Goal: Task Accomplishment & Management: Complete application form

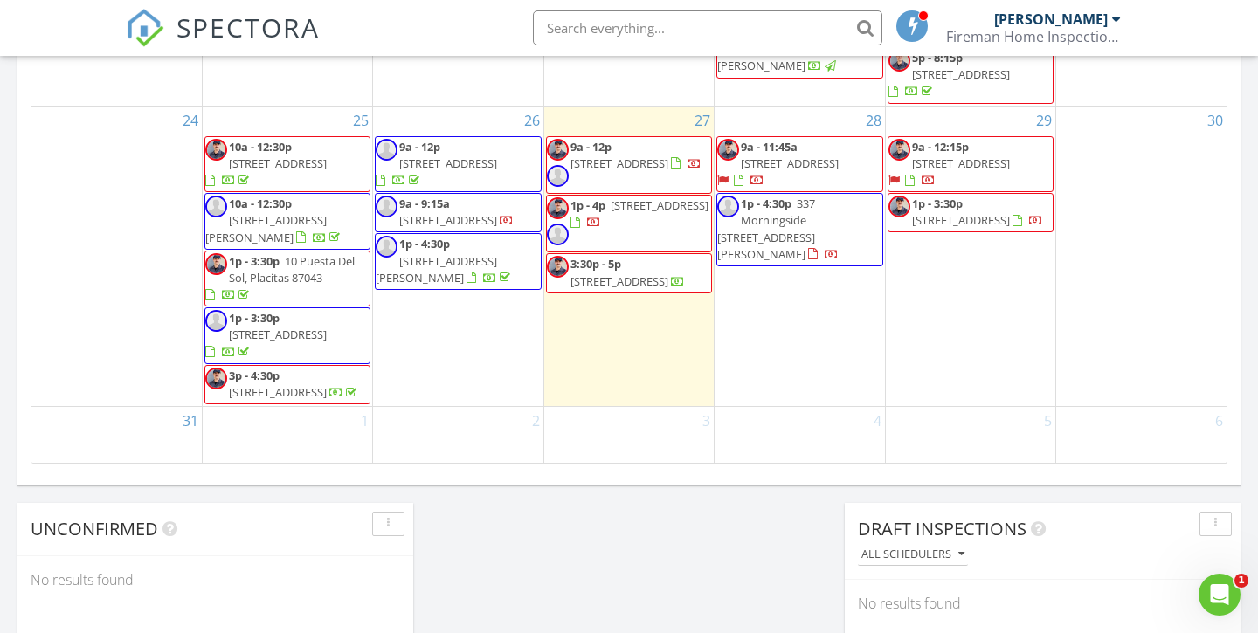
scroll to position [1249, 0]
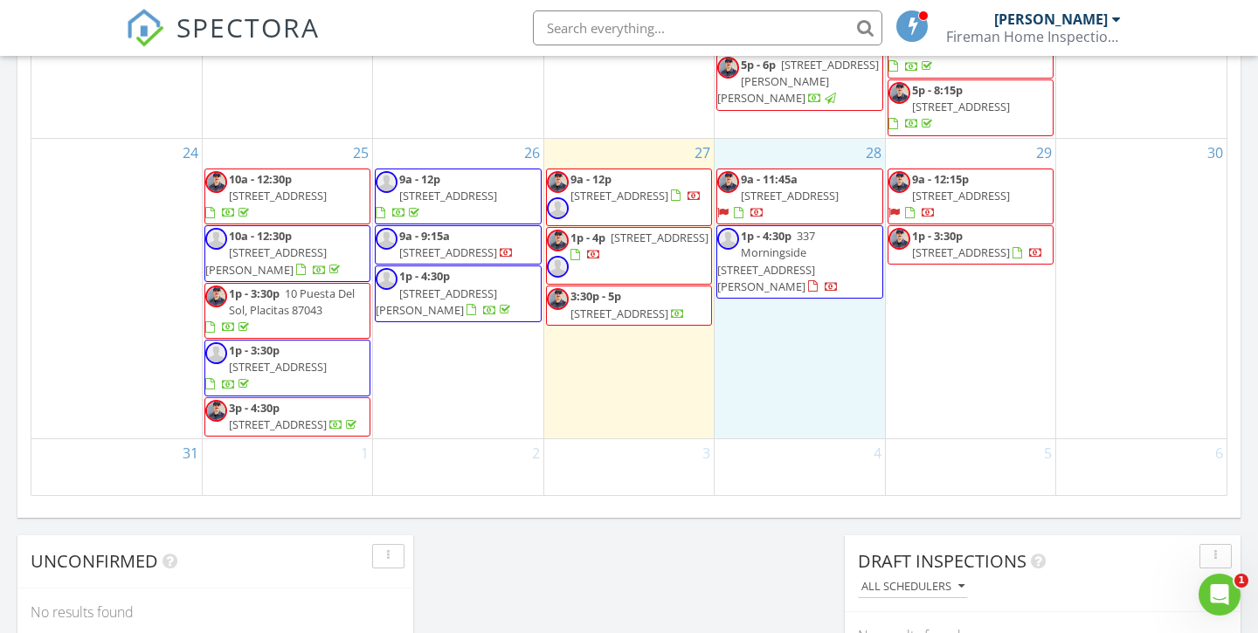
click at [787, 304] on div "28 9a - 11:45a 333 E Jefferson Street, Gallup 87301 1p - 4:30p 337 Morningside …" at bounding box center [799, 289] width 169 height 301
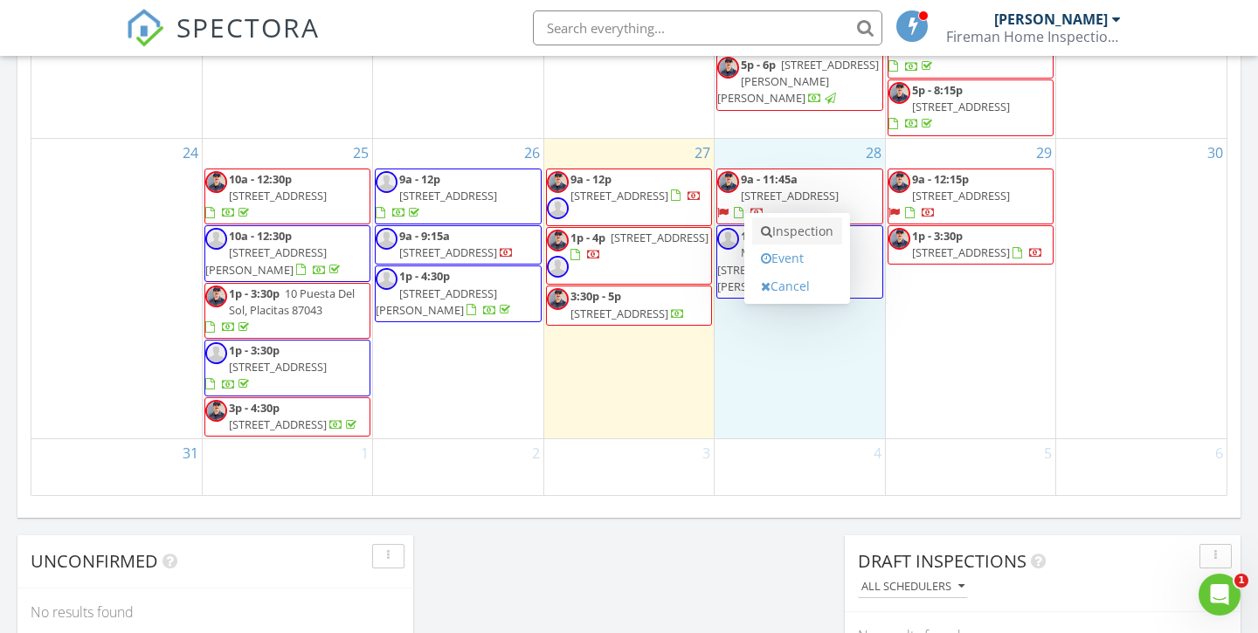
click at [801, 234] on link "Inspection" at bounding box center [797, 232] width 90 height 28
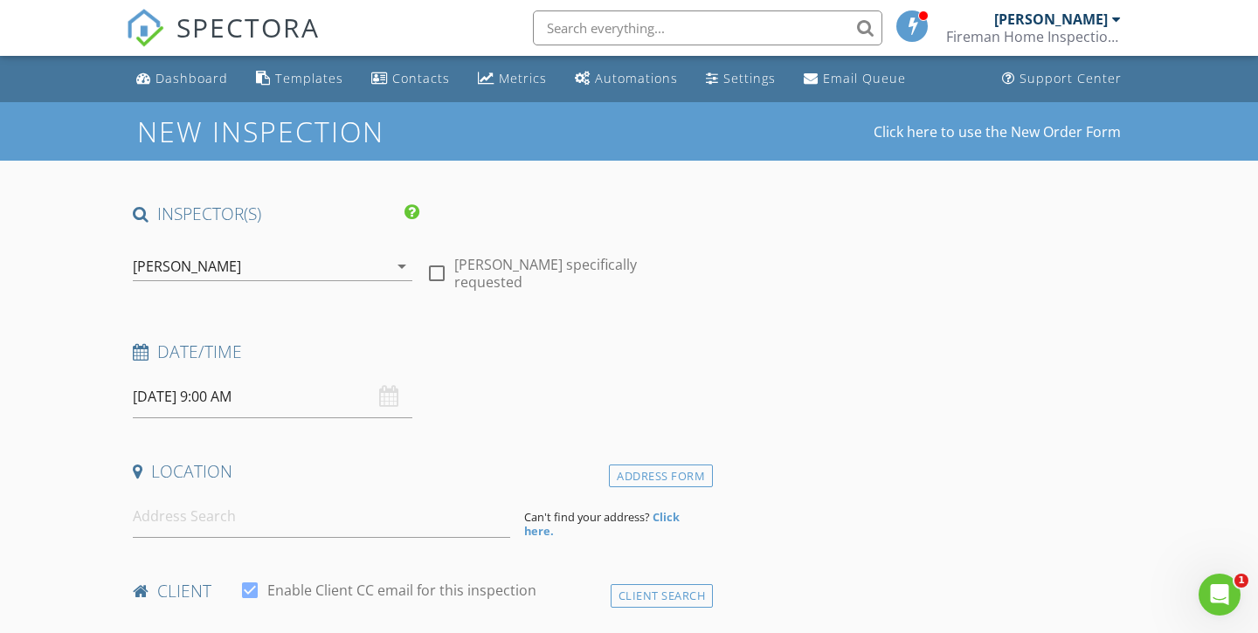
click at [364, 262] on div "[PERSON_NAME]" at bounding box center [260, 266] width 255 height 28
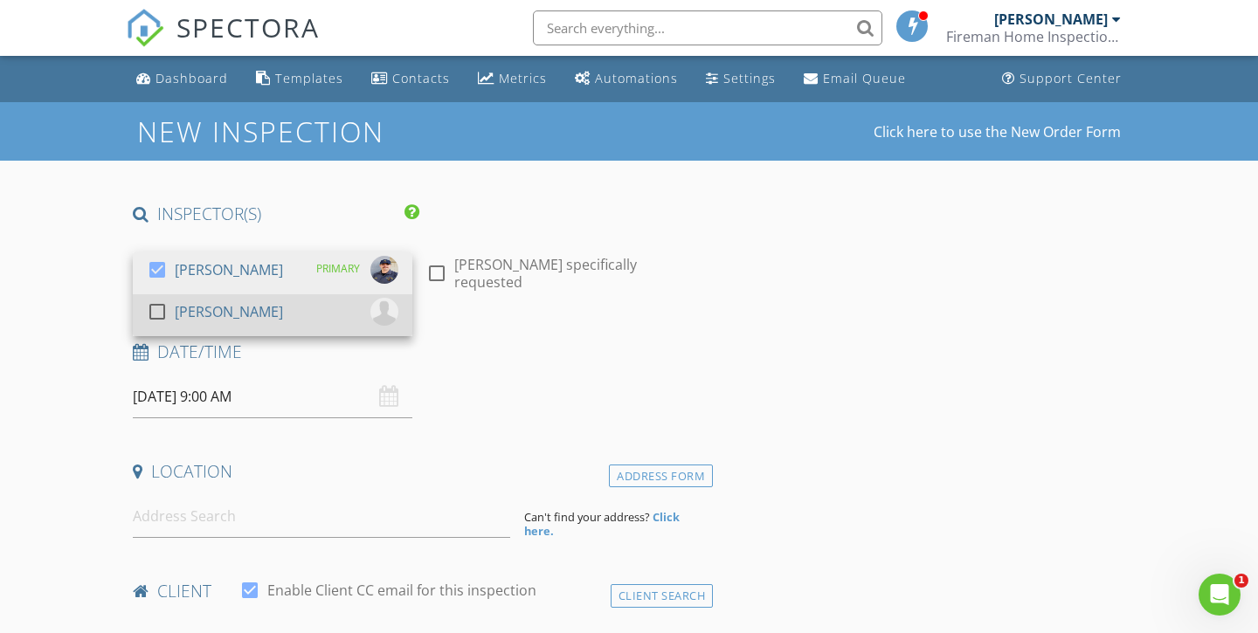
click at [321, 308] on div "check_box_outline_blank [PERSON_NAME]" at bounding box center [273, 315] width 252 height 35
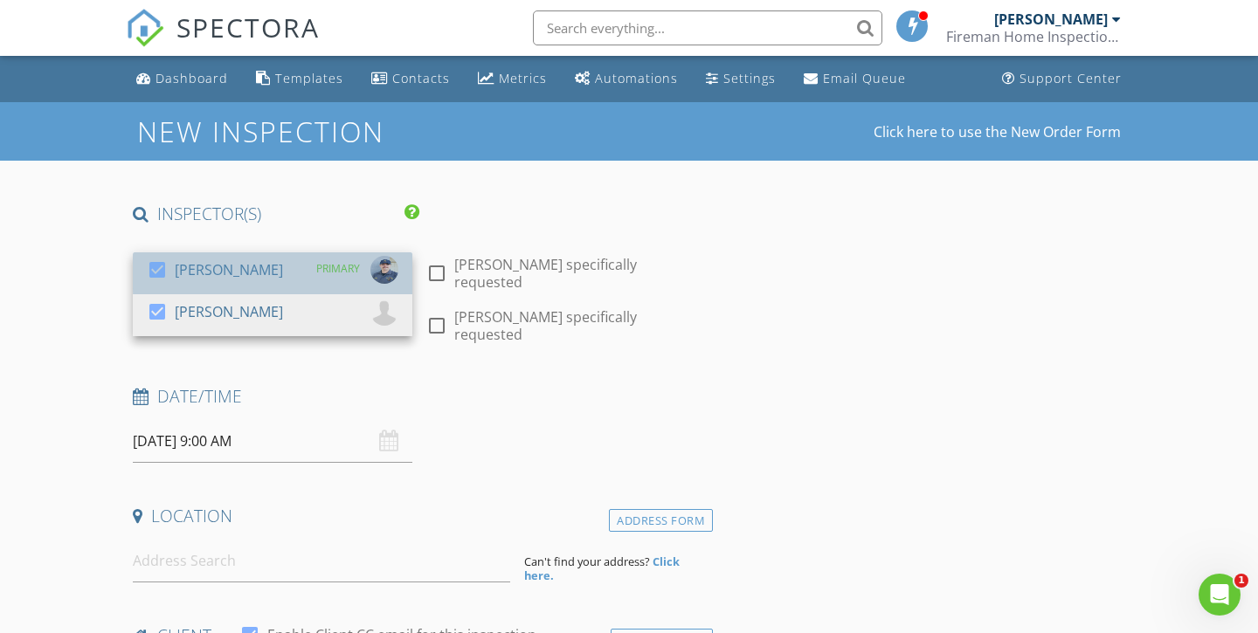
click at [259, 263] on div "check_box [PERSON_NAME] PRIMARY" at bounding box center [273, 273] width 252 height 35
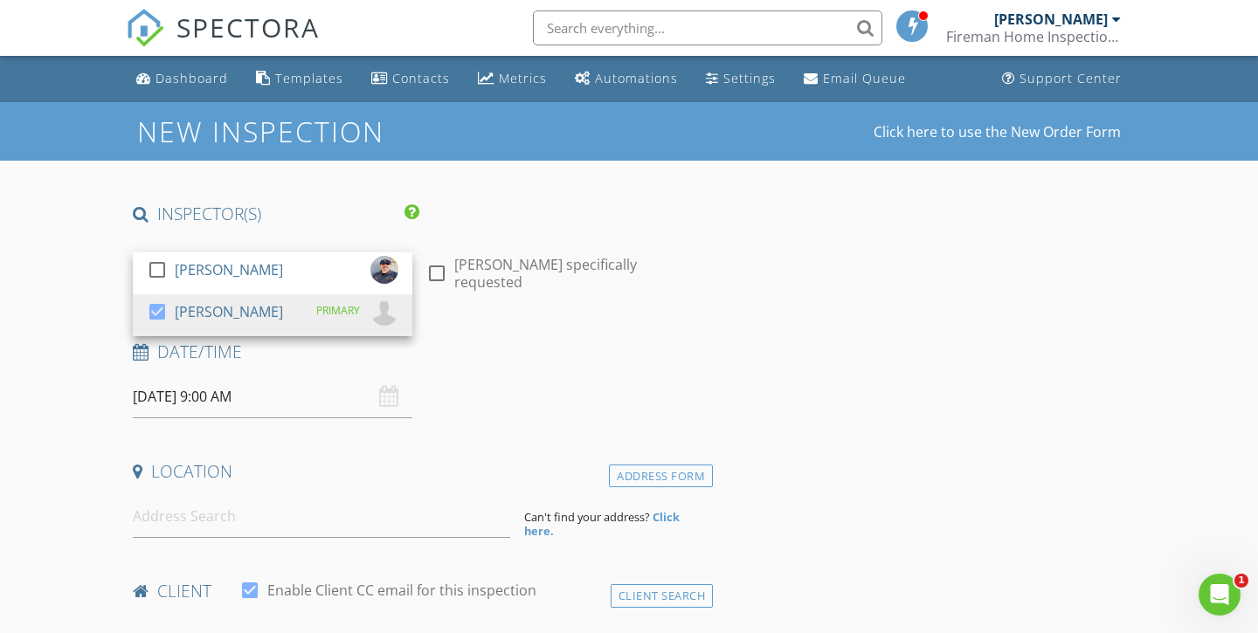
click at [544, 370] on div "Date/Time" at bounding box center [419, 358] width 587 height 35
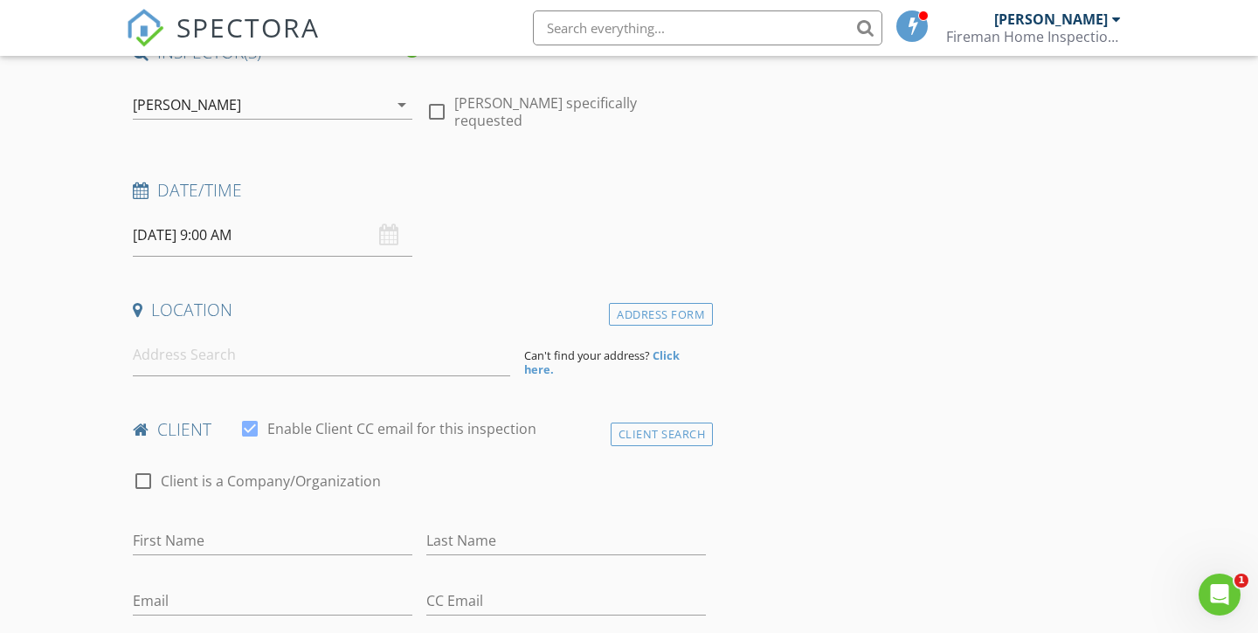
scroll to position [163, 0]
click at [377, 363] on input at bounding box center [321, 353] width 377 height 43
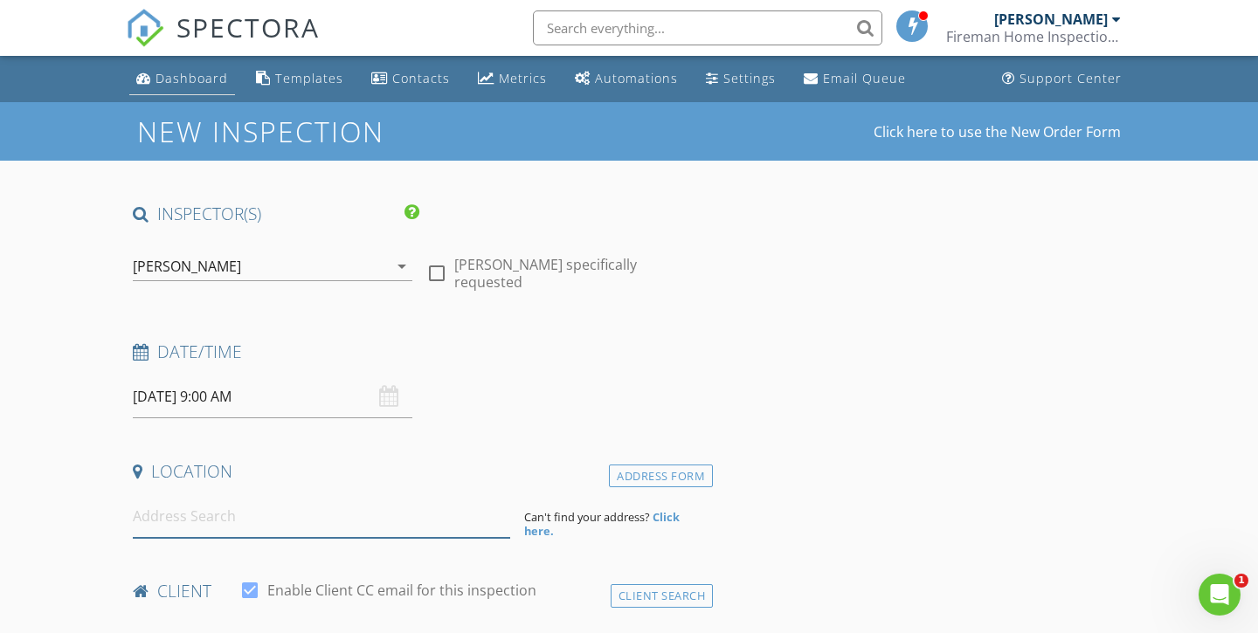
scroll to position [0, 0]
click at [186, 81] on div "Dashboard" at bounding box center [192, 78] width 73 height 17
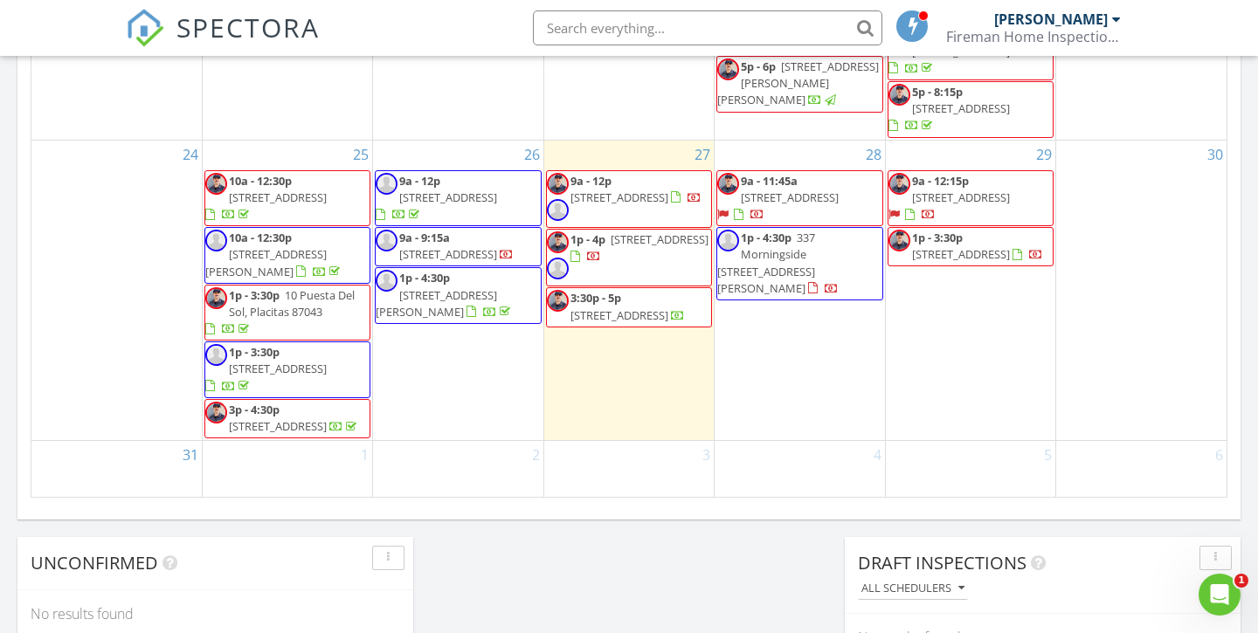
scroll to position [1225, 0]
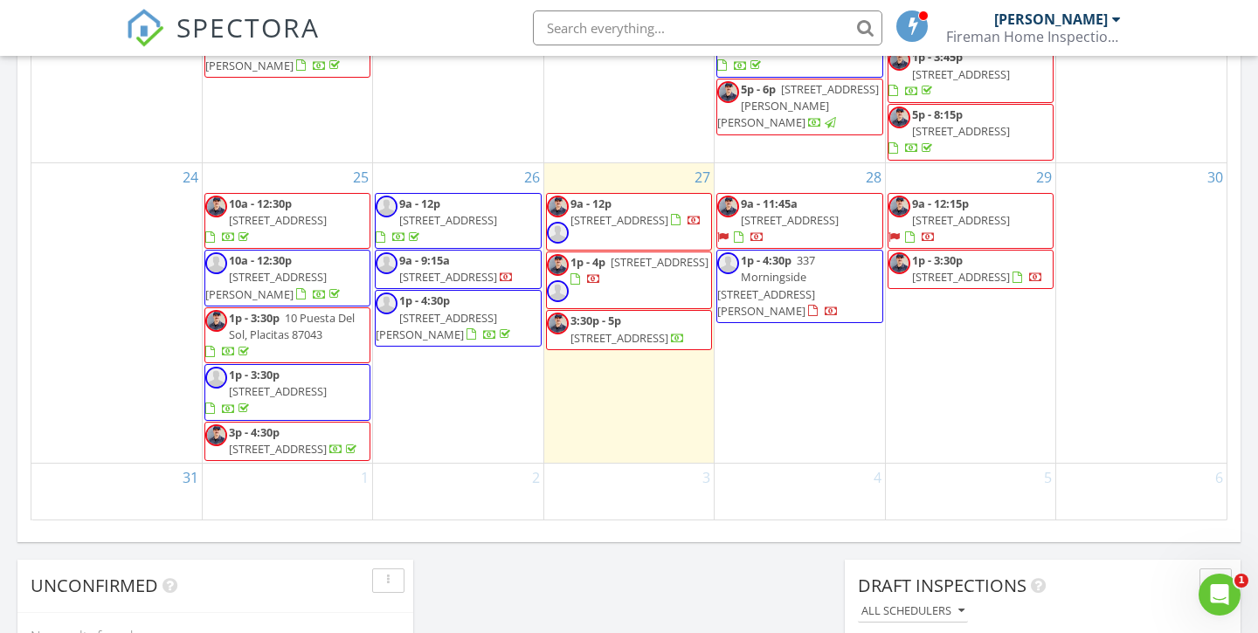
click at [795, 324] on div "28 9a - 11:45a 333 E Jefferson Street, Gallup 87301 1p - 4:30p 337 Morningside …" at bounding box center [799, 313] width 169 height 301
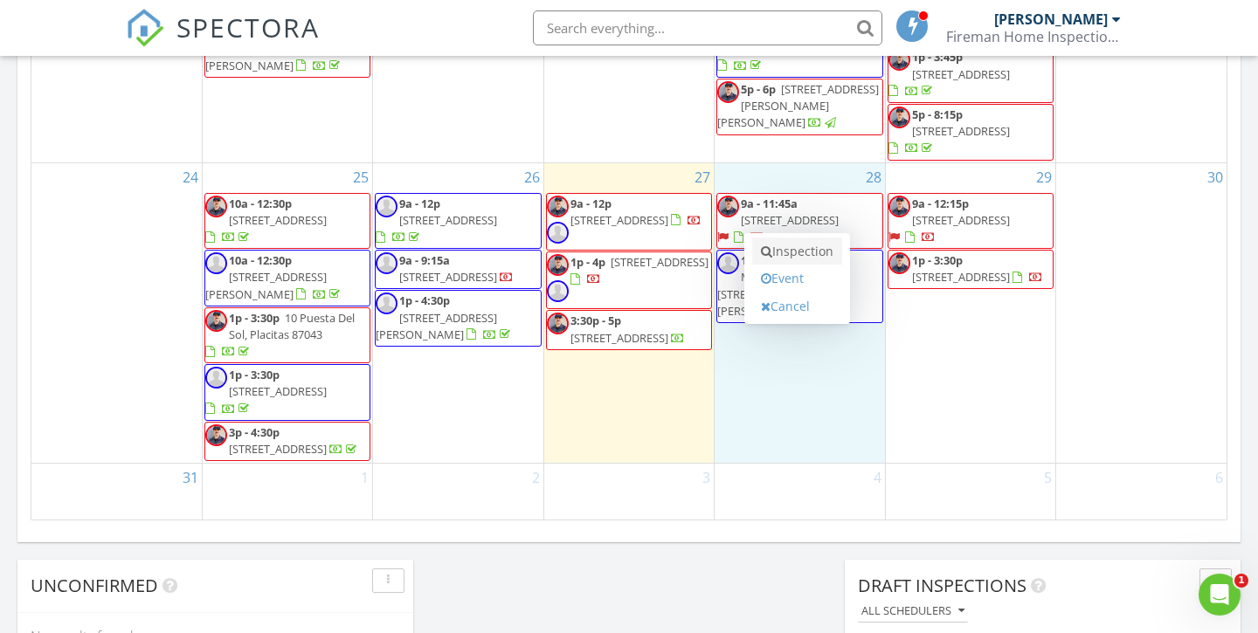
click at [808, 249] on link "Inspection" at bounding box center [797, 252] width 90 height 28
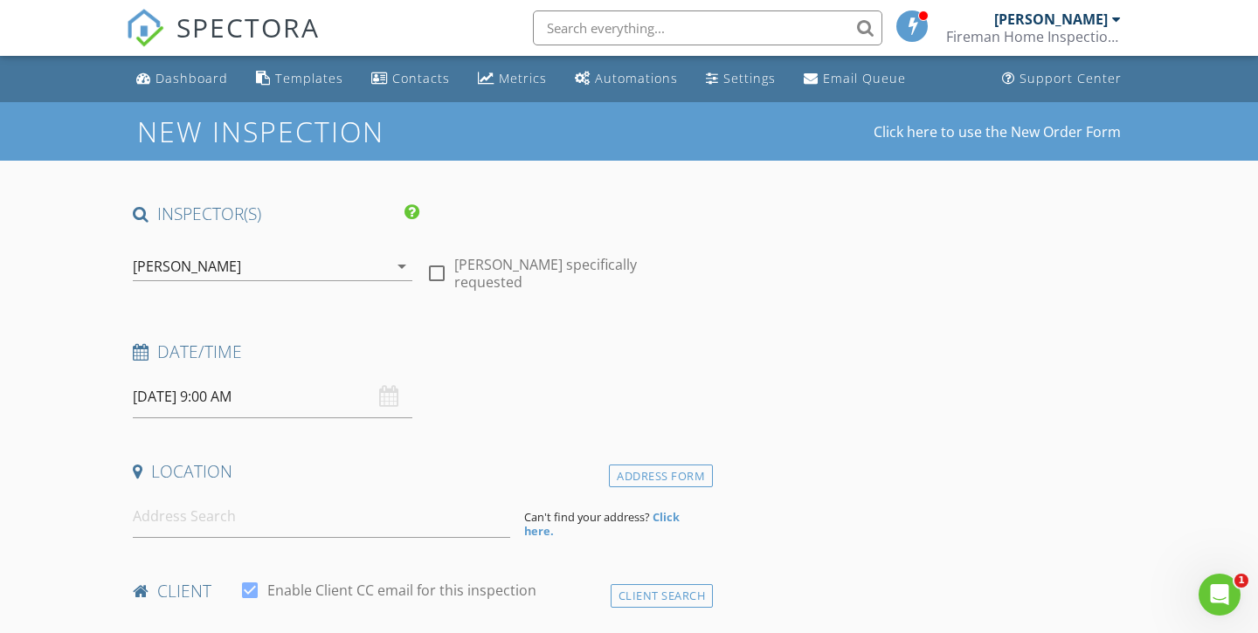
click at [369, 255] on div "[PERSON_NAME]" at bounding box center [260, 266] width 255 height 28
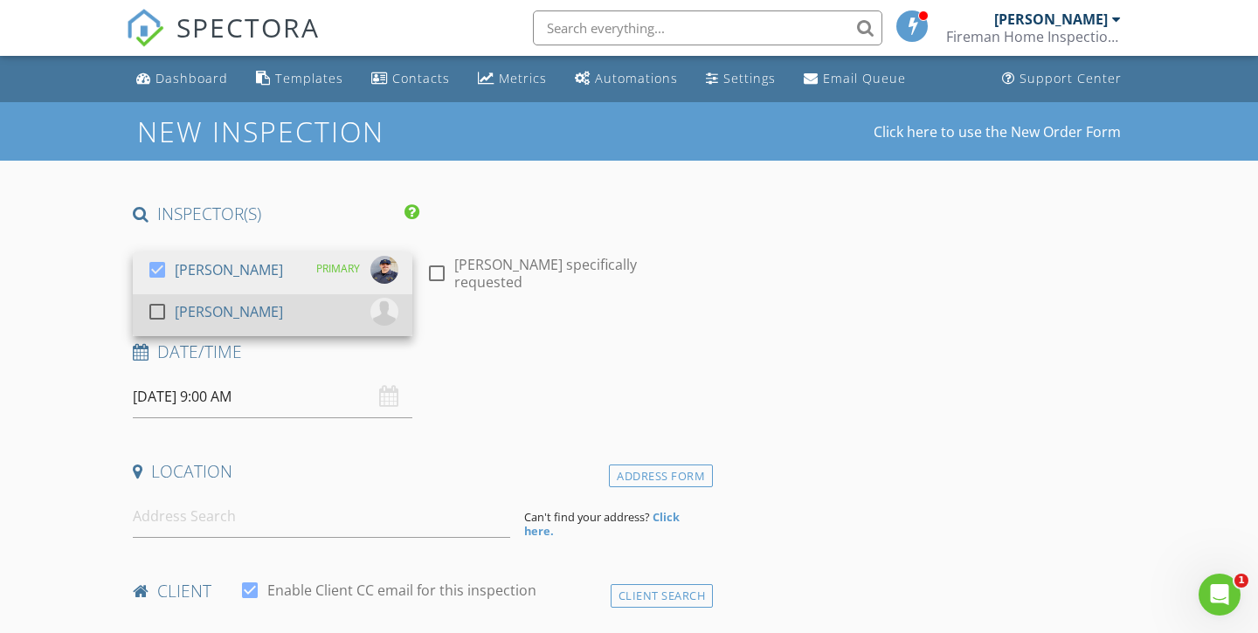
click at [308, 316] on div "check_box_outline_blank [PERSON_NAME]" at bounding box center [273, 315] width 252 height 35
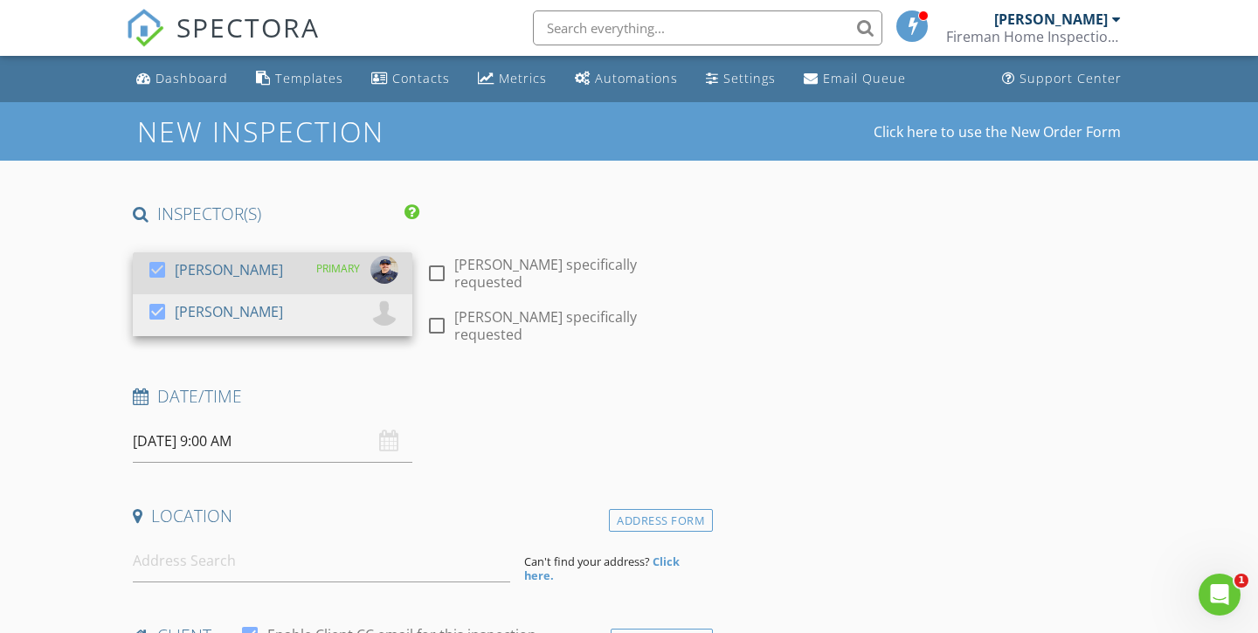
click at [285, 266] on div "check_box [PERSON_NAME] PRIMARY" at bounding box center [273, 273] width 252 height 35
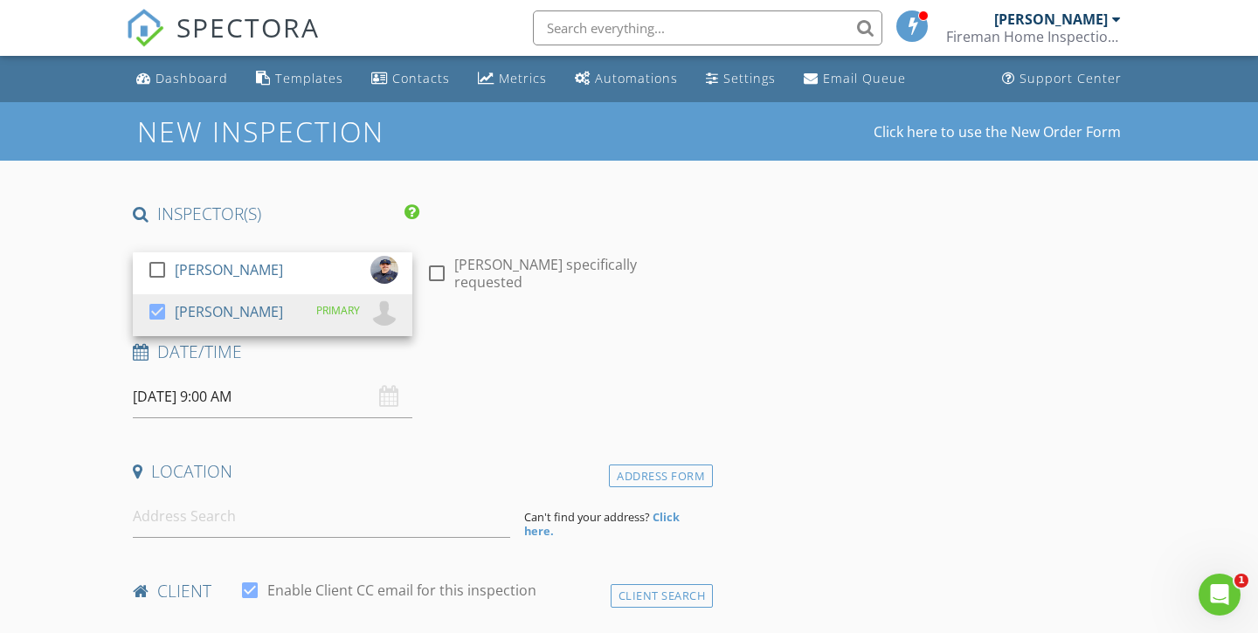
click at [525, 382] on div "Date/Time [DATE] 9:00 AM" at bounding box center [419, 380] width 587 height 78
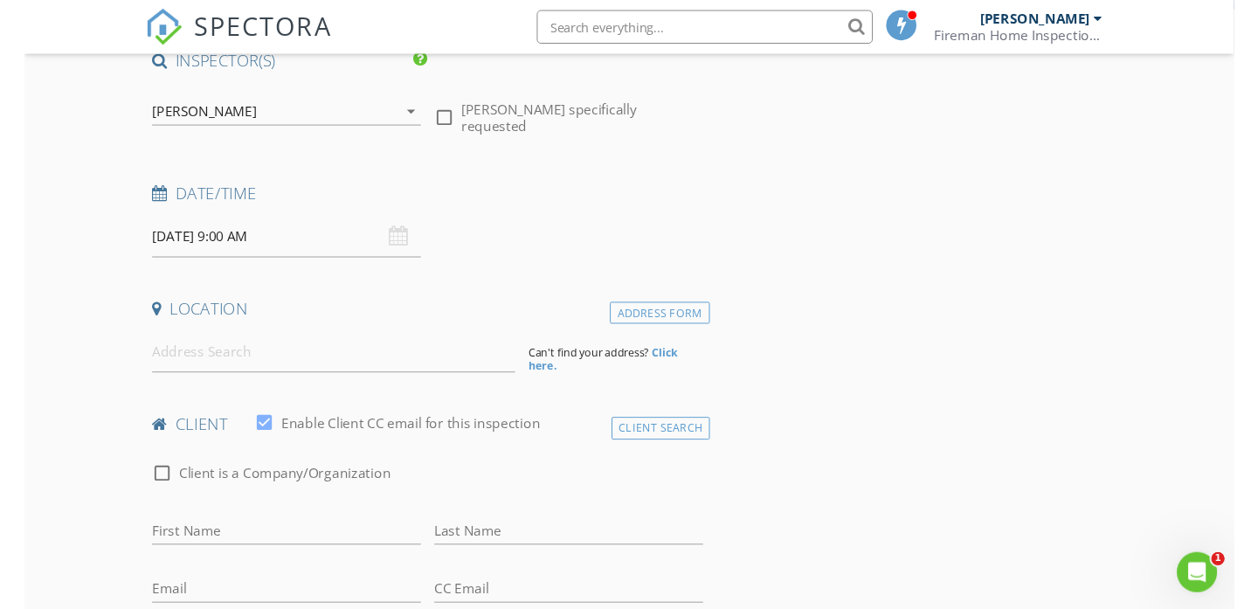
scroll to position [169, 0]
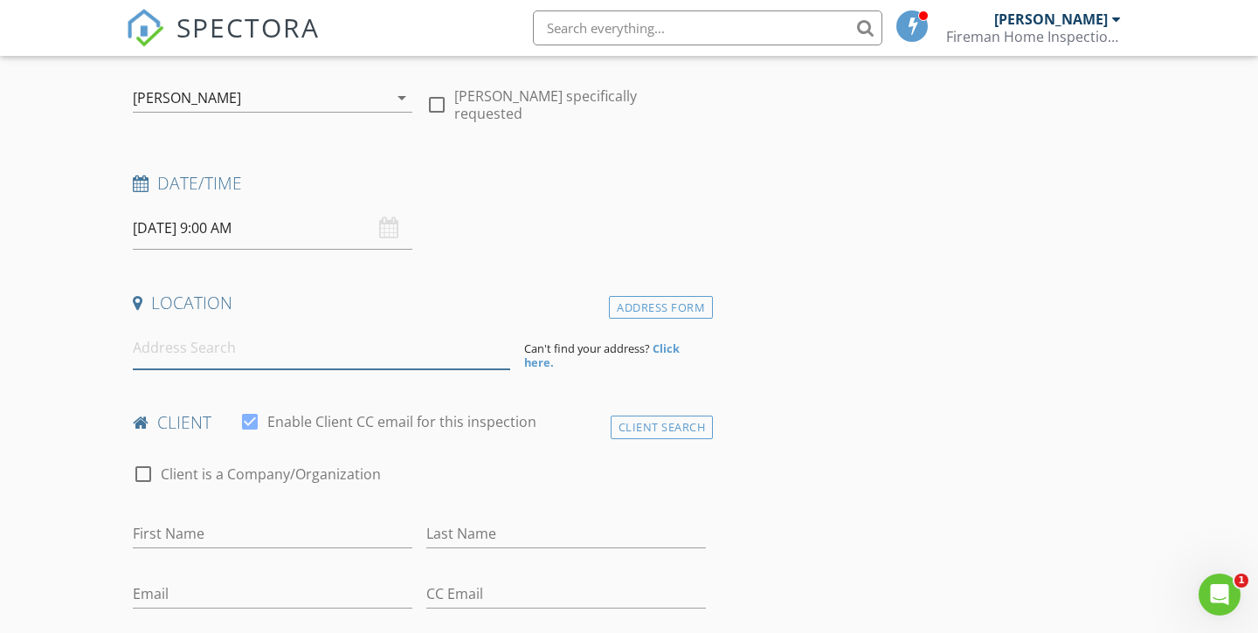
click at [320, 348] on input at bounding box center [321, 348] width 377 height 43
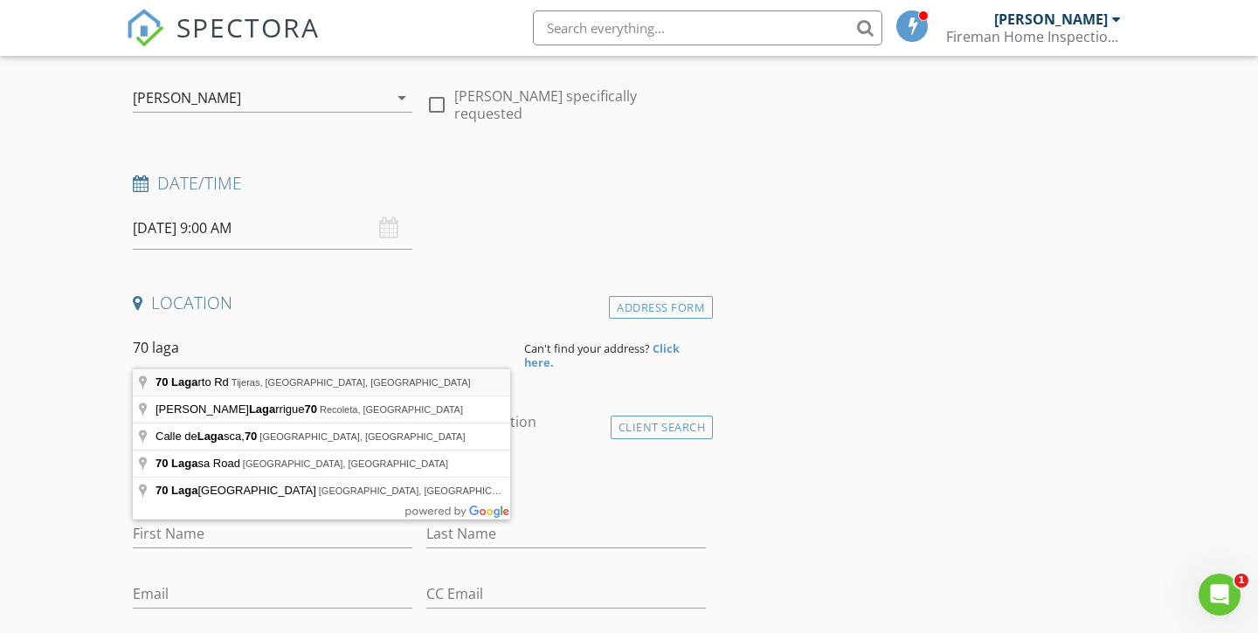
type input "70 Lagarto Rd, Tijeras, NM, USA"
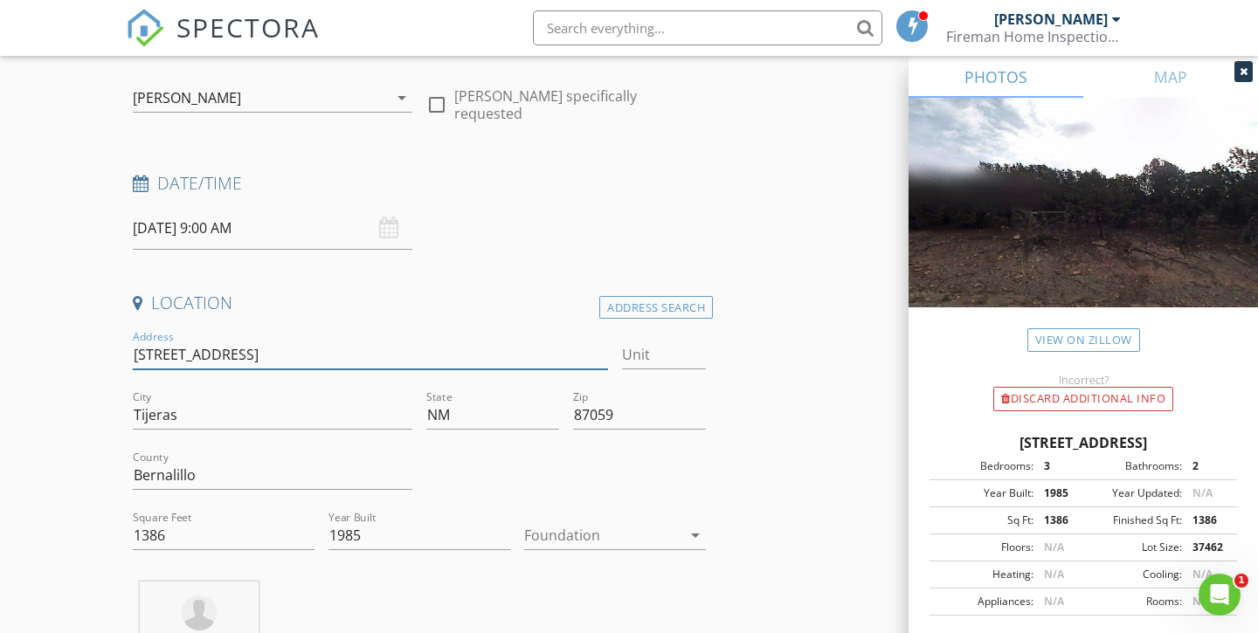
drag, startPoint x: 135, startPoint y: 351, endPoint x: 245, endPoint y: 351, distance: 110.1
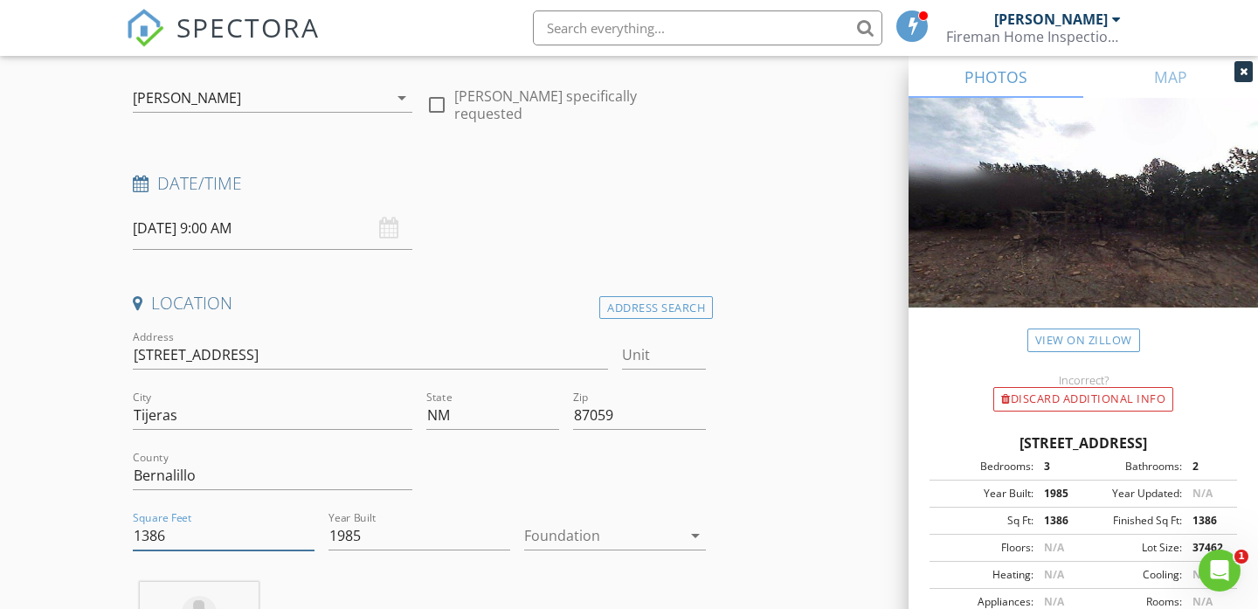
click at [217, 531] on input "1386" at bounding box center [224, 536] width 182 height 29
type input "1400"
click at [633, 523] on div at bounding box center [602, 536] width 157 height 28
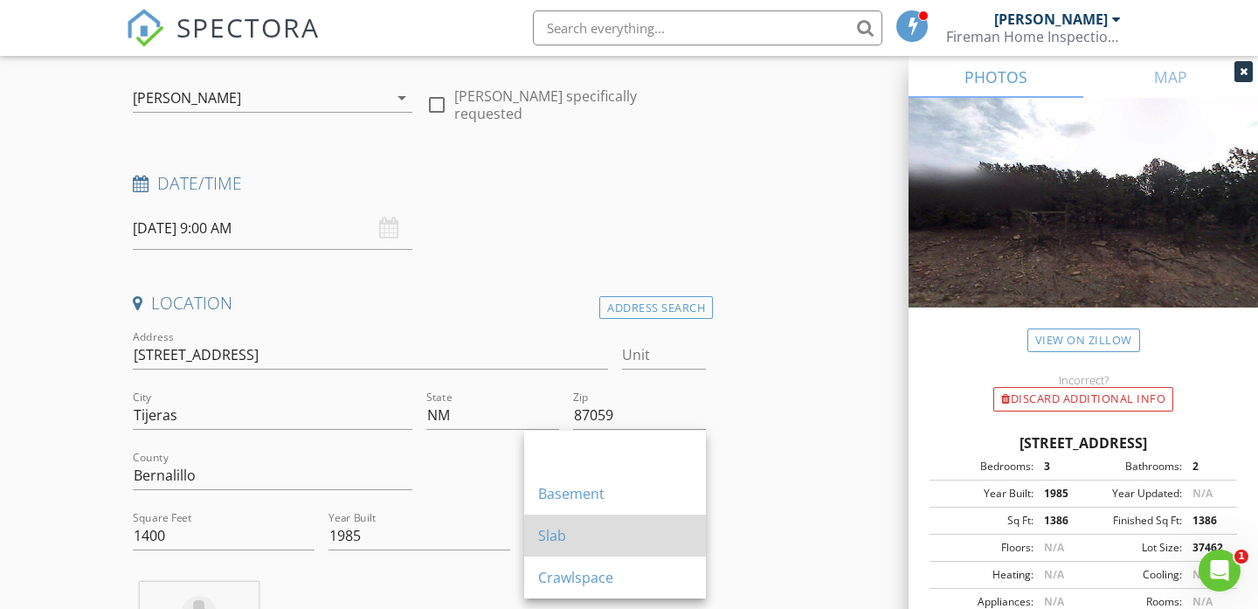
click at [610, 535] on div "Slab" at bounding box center [615, 535] width 154 height 21
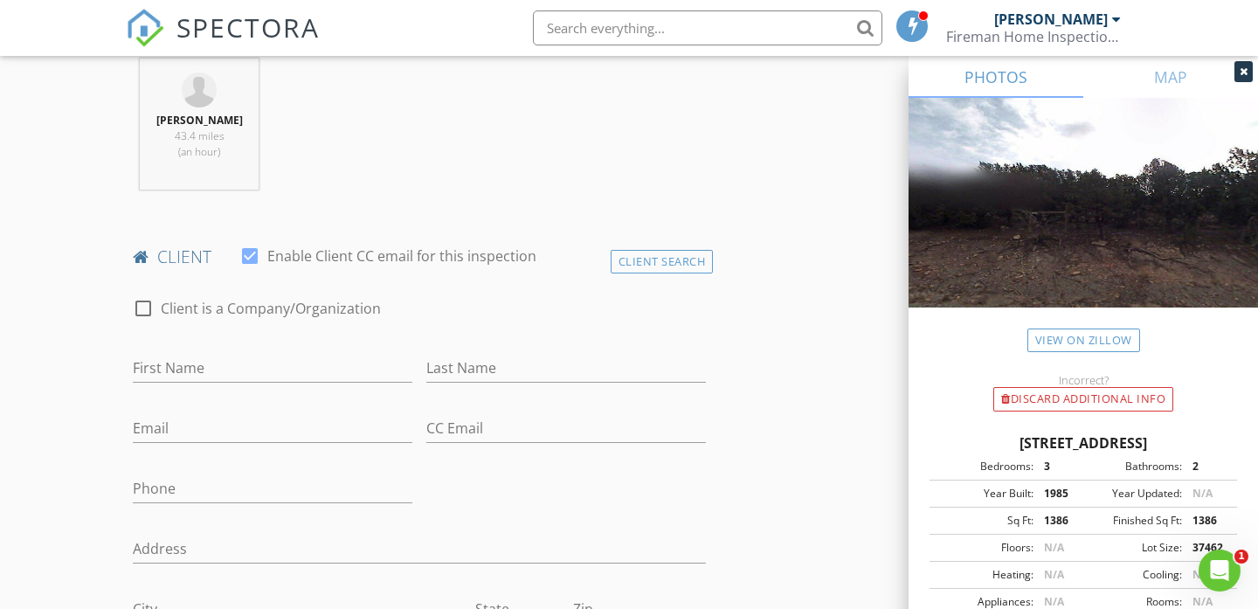
scroll to position [749, 0]
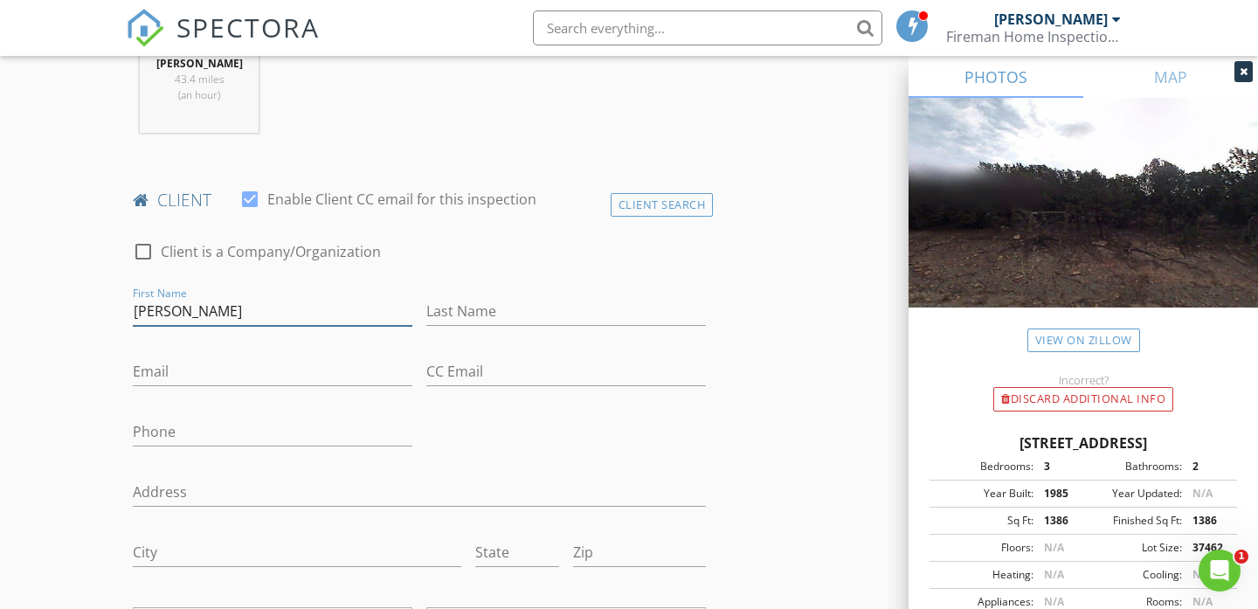
type input "Rebecca"
type input "Bowen"
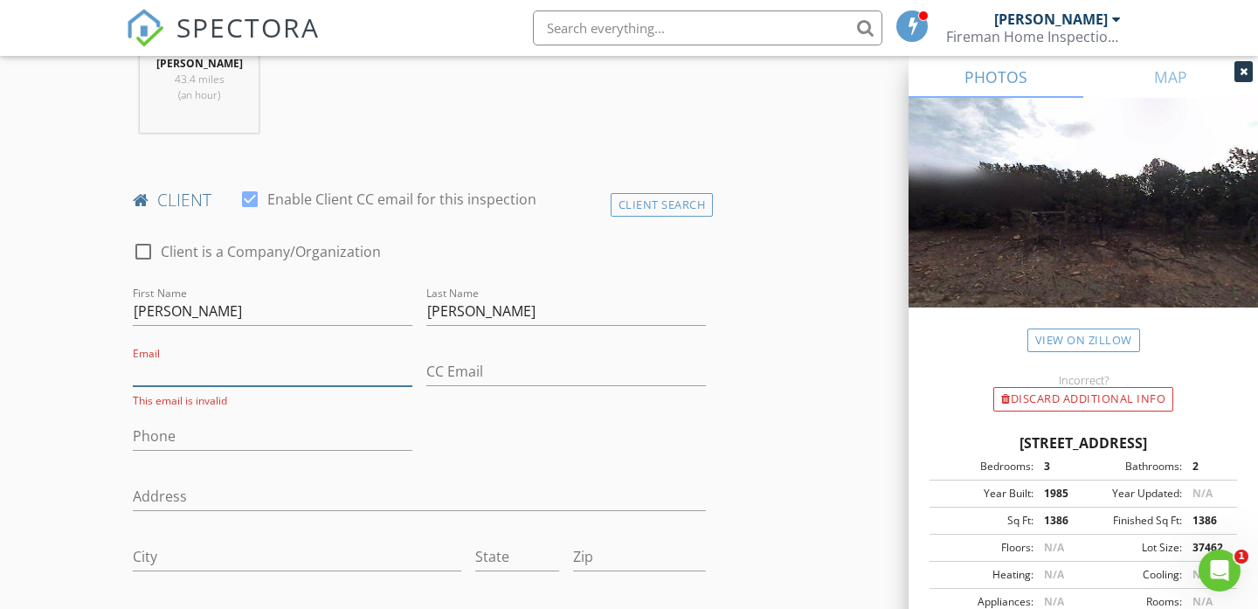
paste input "hike4evr@gmail.com"
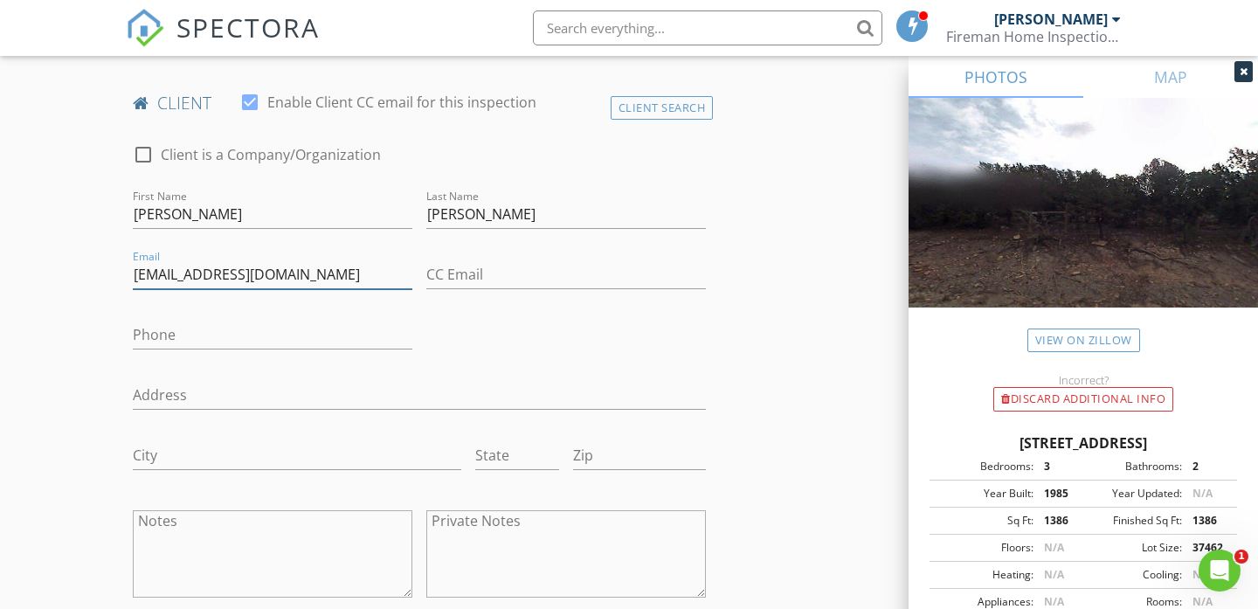
scroll to position [853, 0]
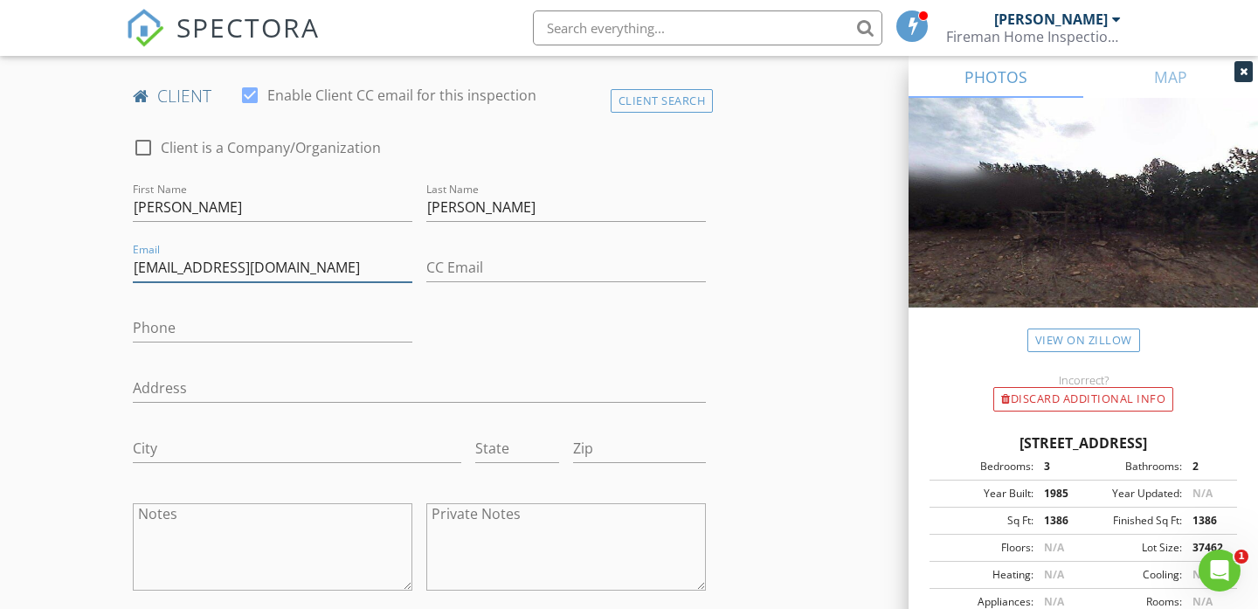
type input "hike4evr@gmail.com"
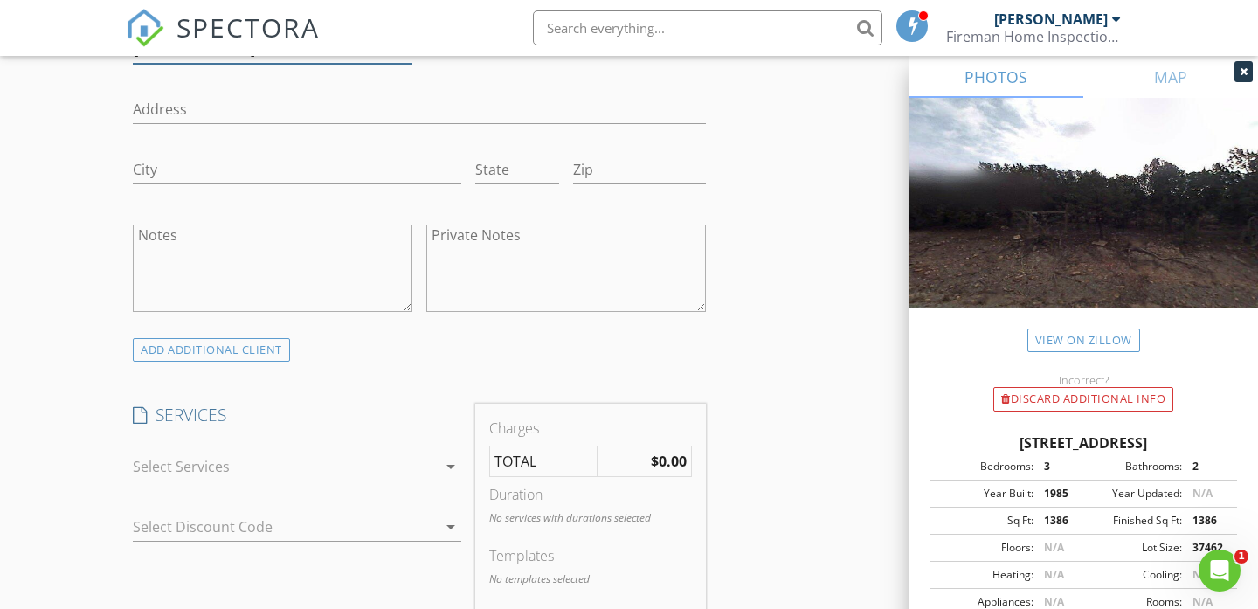
scroll to position [1132, 0]
type input "505-410-9038"
click at [273, 345] on div "ADD ADDITIONAL client" at bounding box center [211, 349] width 157 height 24
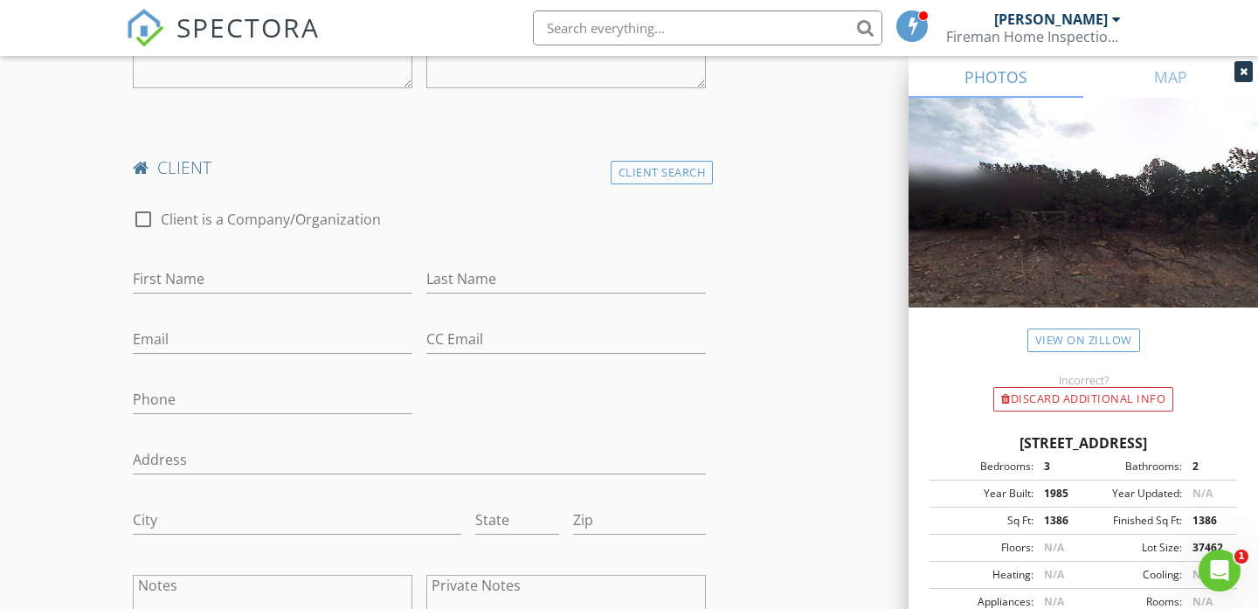
scroll to position [1359, 0]
type input "Matthew"
type input "Kobus"
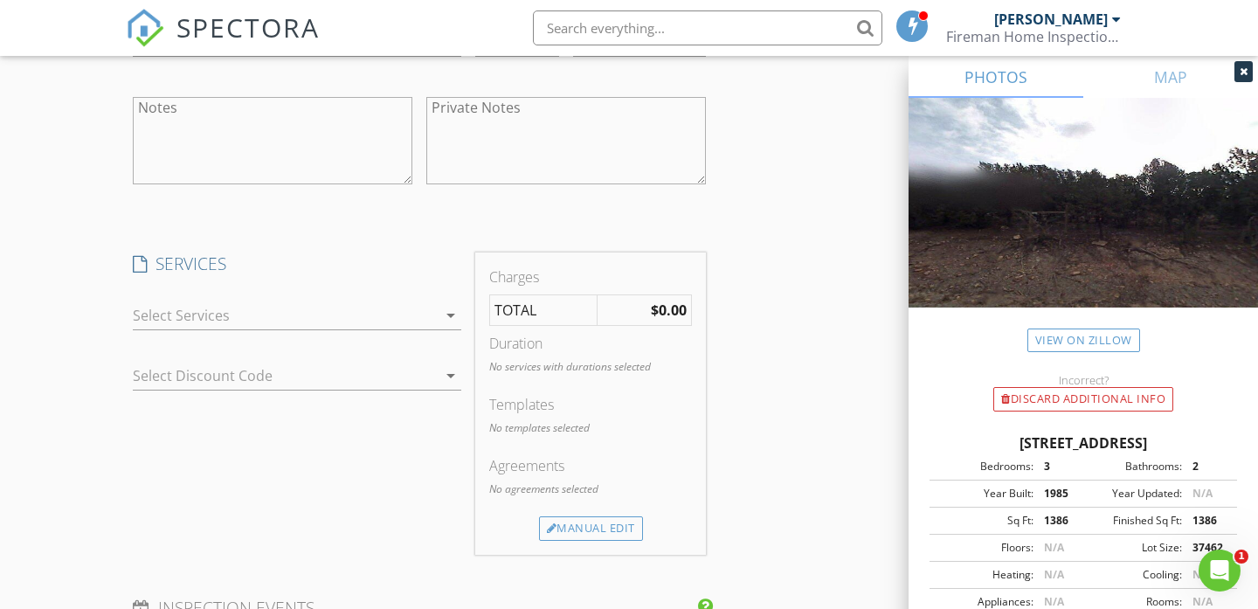
scroll to position [1834, 0]
type input "505-573-5539"
click at [359, 306] on div at bounding box center [285, 315] width 304 height 28
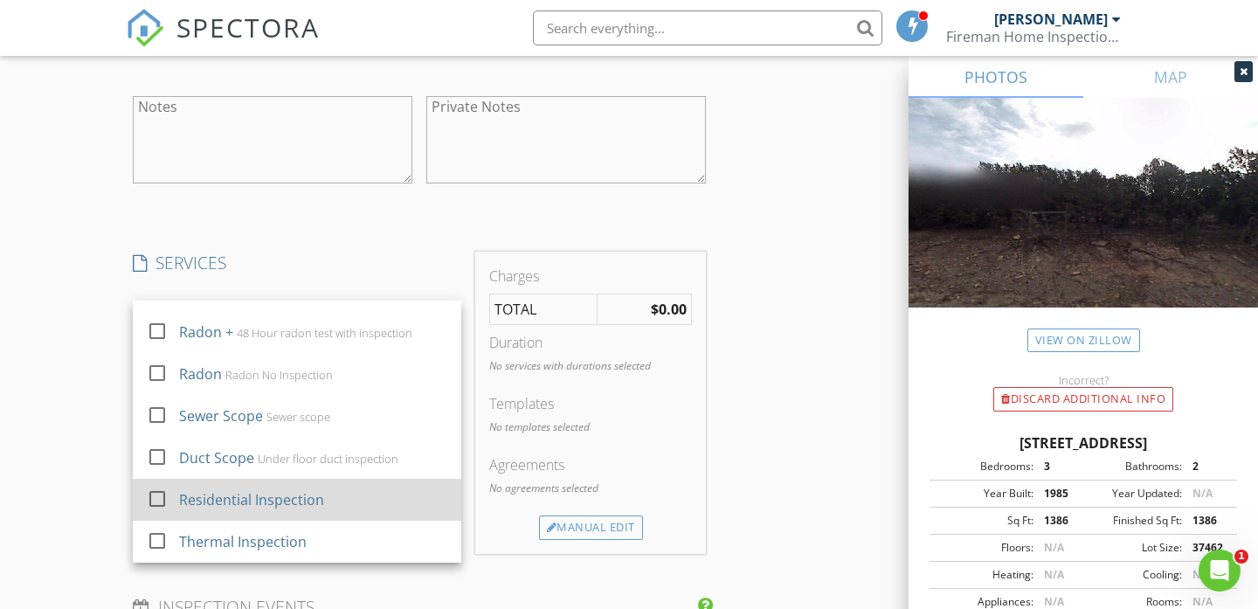
scroll to position [283, 0]
click at [322, 488] on div "Residential Inspection" at bounding box center [313, 499] width 268 height 35
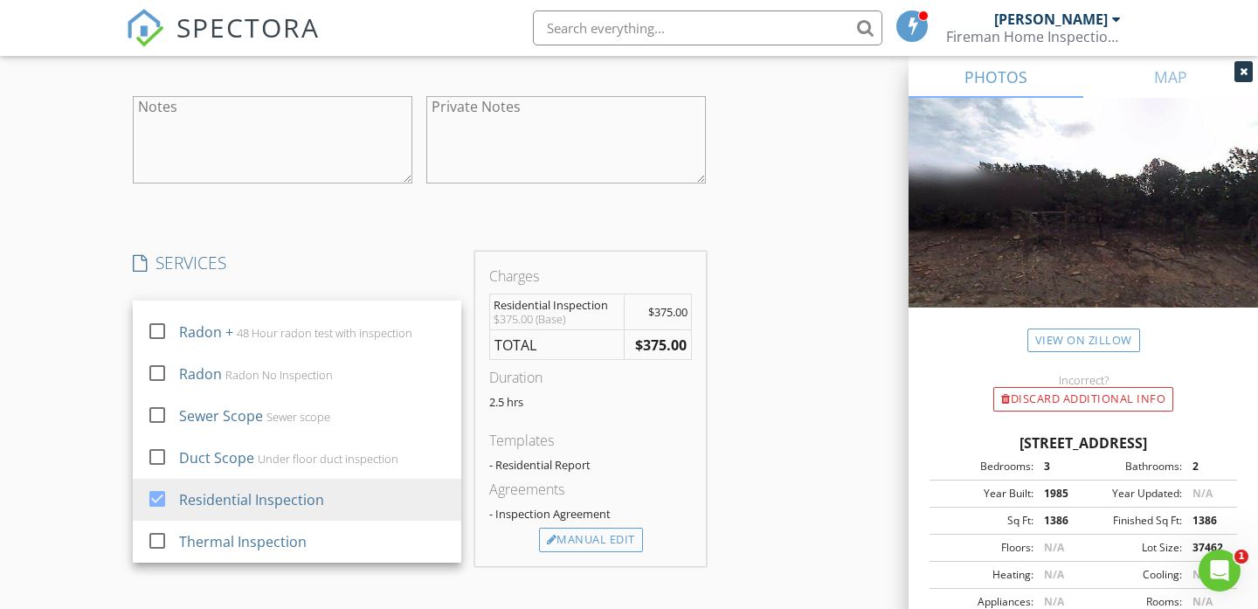
click at [730, 384] on div "INSPECTOR(S) check_box_outline_blank Lee Carns check_box Elijah Valenzuela PRIM…" at bounding box center [629, 134] width 1006 height 3531
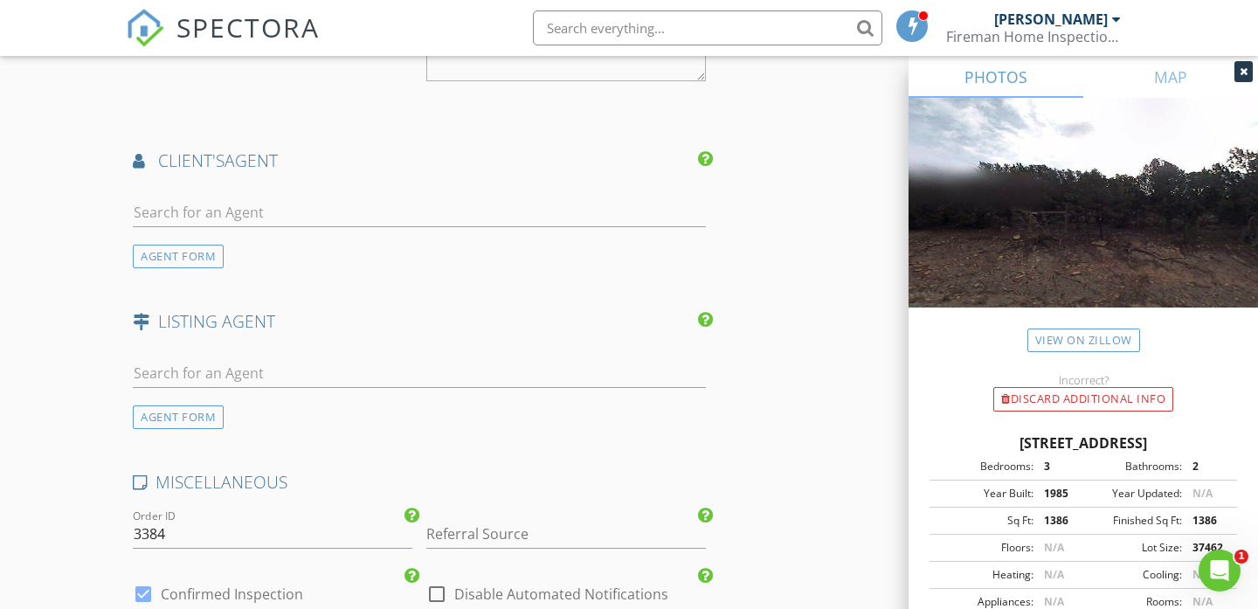
scroll to position [2652, 0]
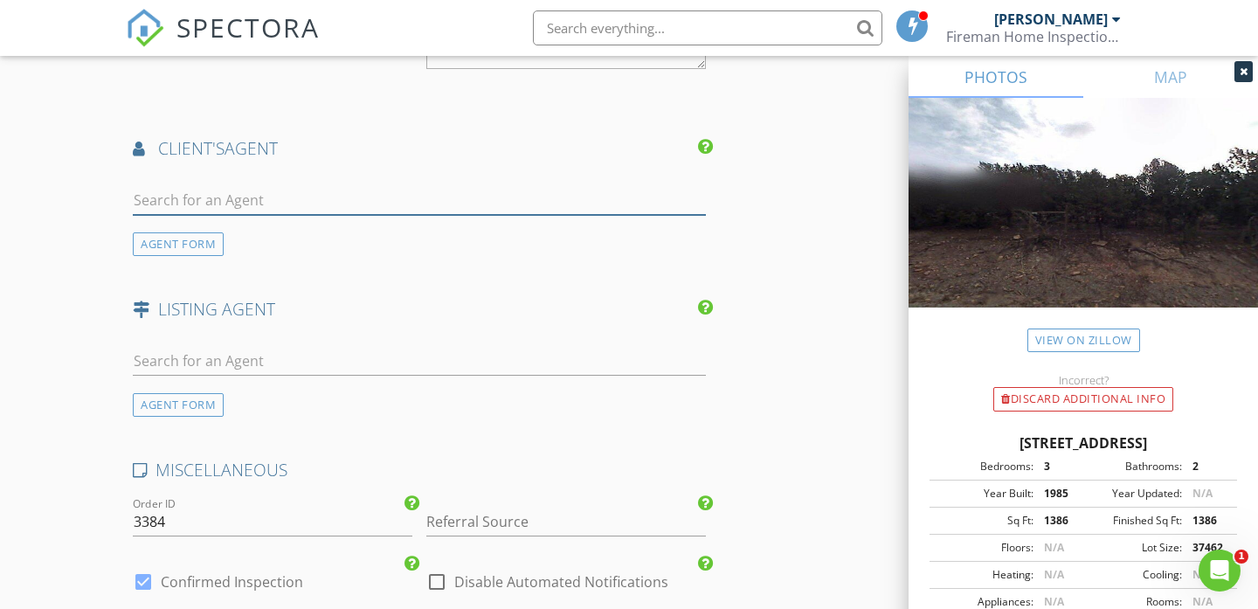
click at [546, 193] on input "text" at bounding box center [419, 200] width 573 height 29
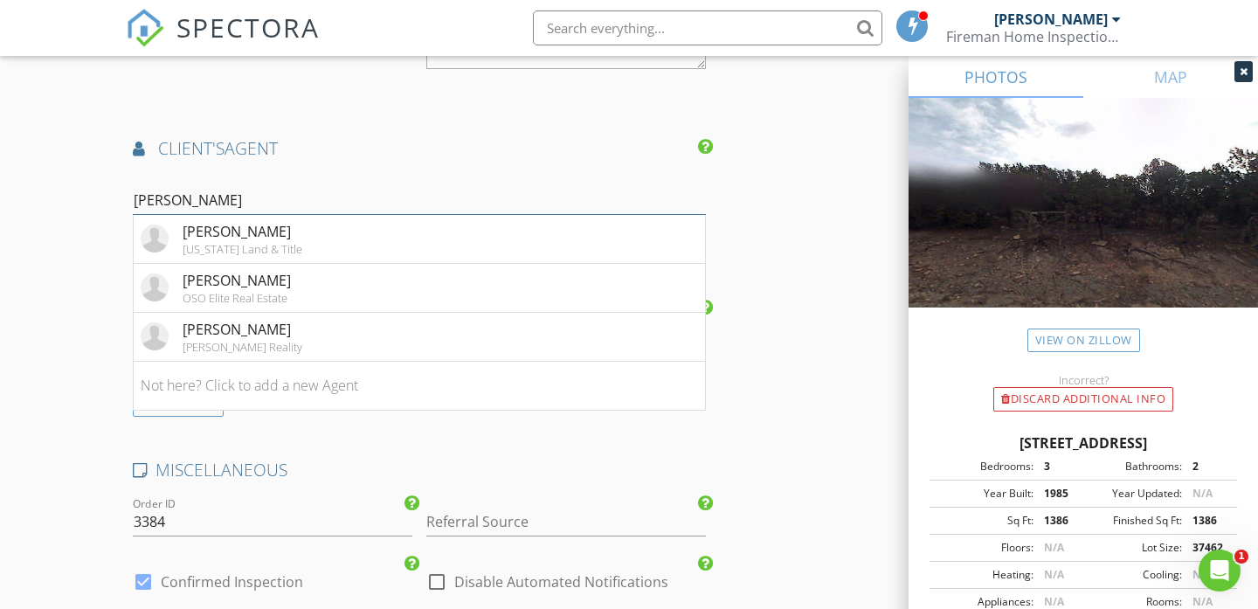
type input "Clarice"
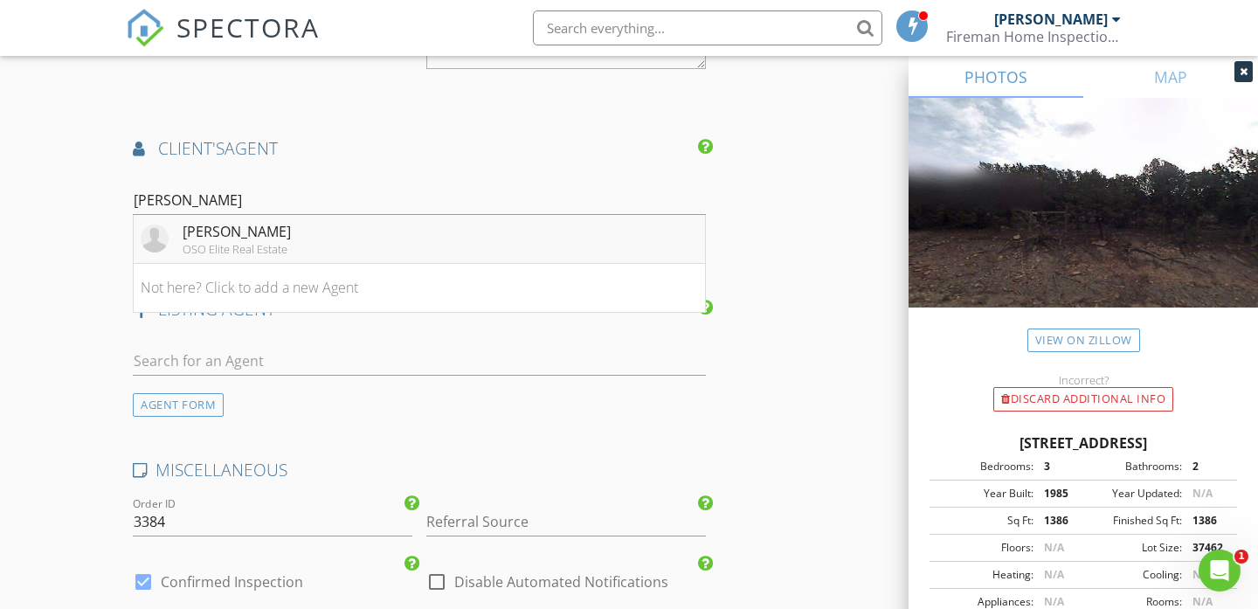
click at [446, 236] on li "Clarice Trujillo OSO Elite Real Estate" at bounding box center [419, 239] width 571 height 49
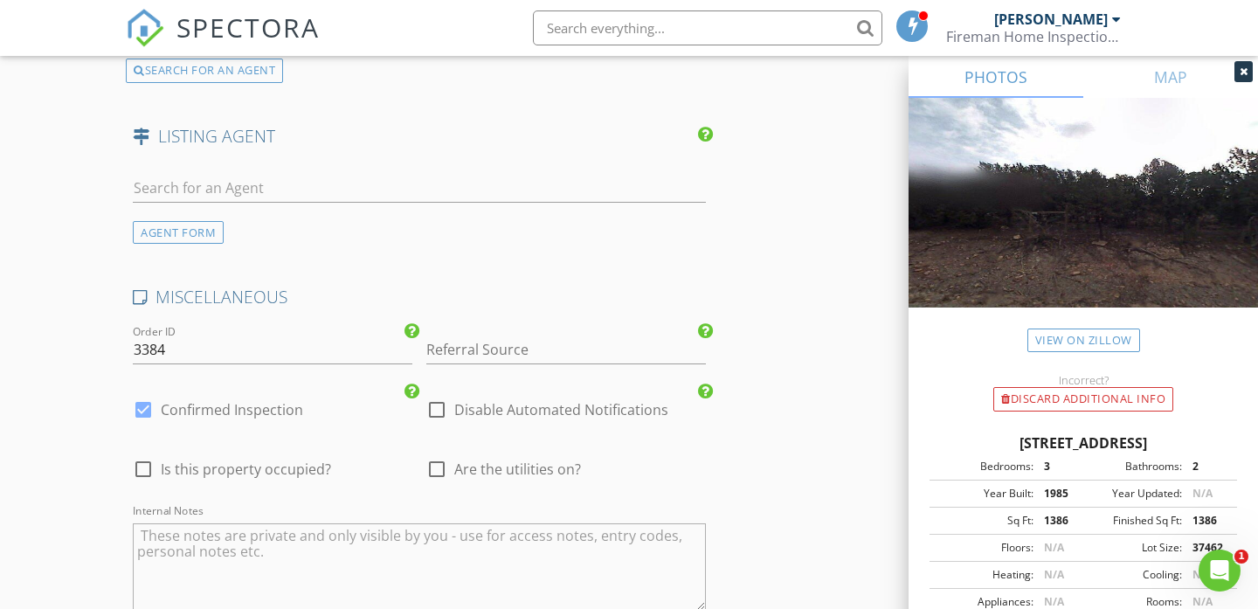
scroll to position [3344, 0]
click at [579, 334] on input "Referral Source" at bounding box center [566, 348] width 280 height 29
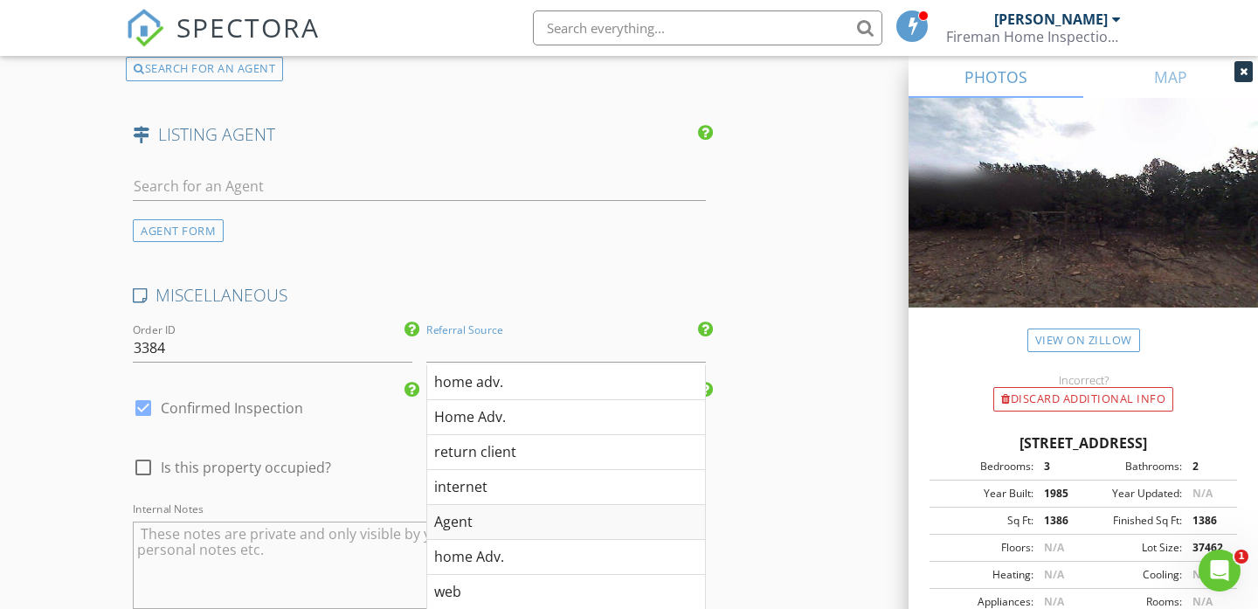
click at [516, 515] on div "Agent" at bounding box center [566, 522] width 278 height 35
type input "Agent"
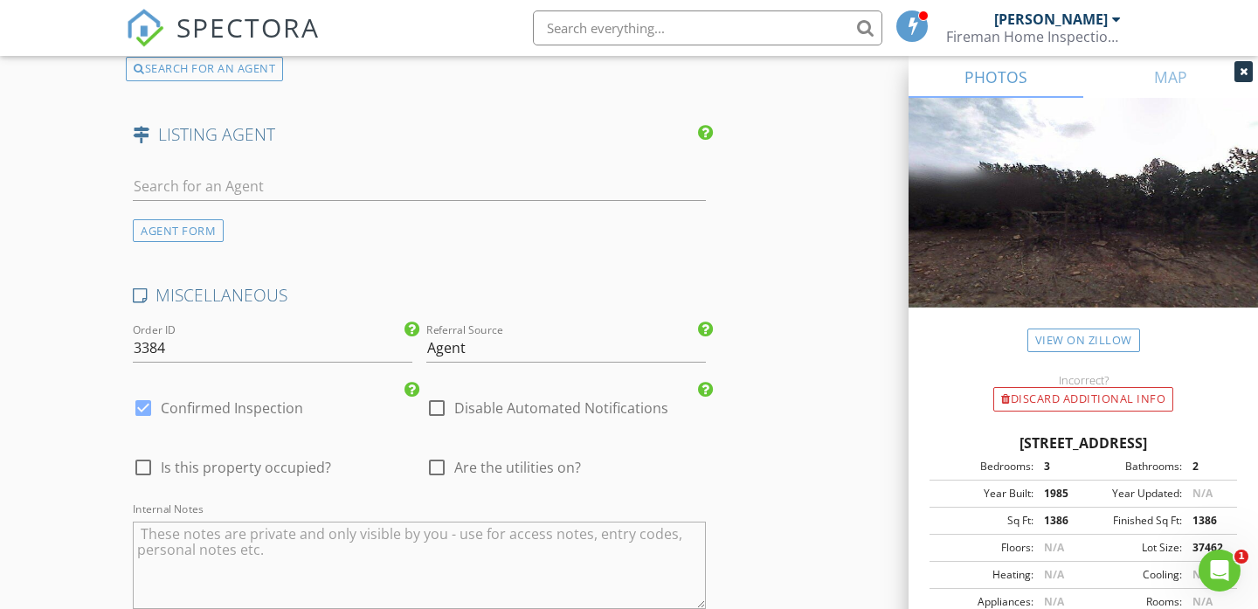
click at [524, 460] on span "Are the utilities on?" at bounding box center [517, 467] width 127 height 17
checkbox input "true"
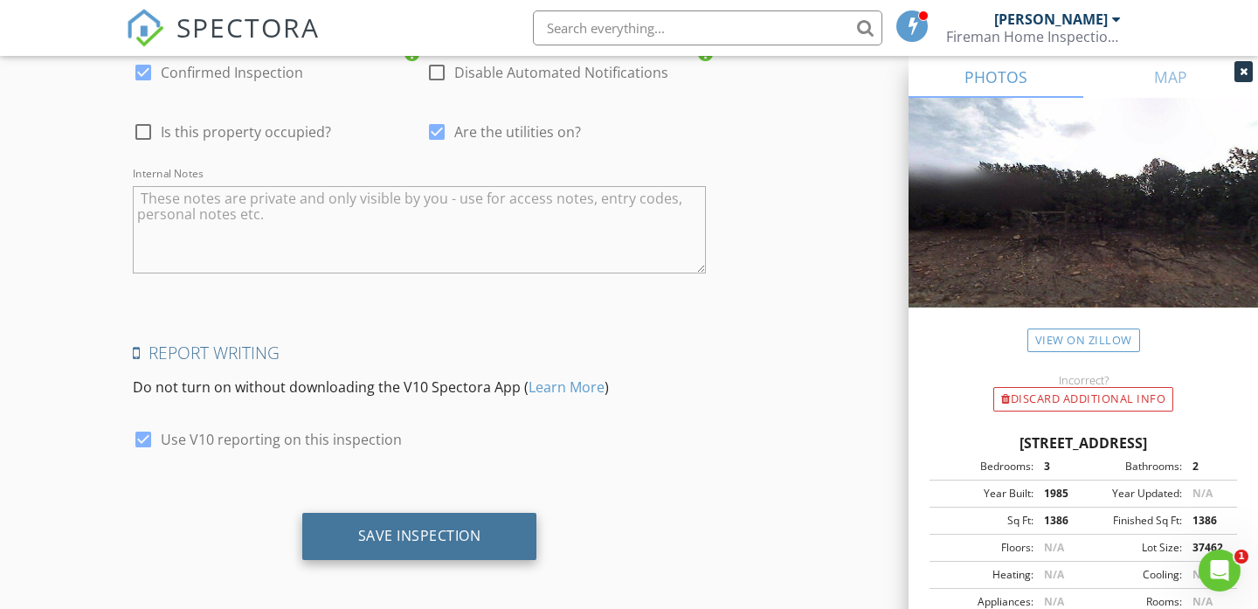
scroll to position [3679, 0]
click at [431, 537] on div "Save Inspection" at bounding box center [419, 536] width 123 height 17
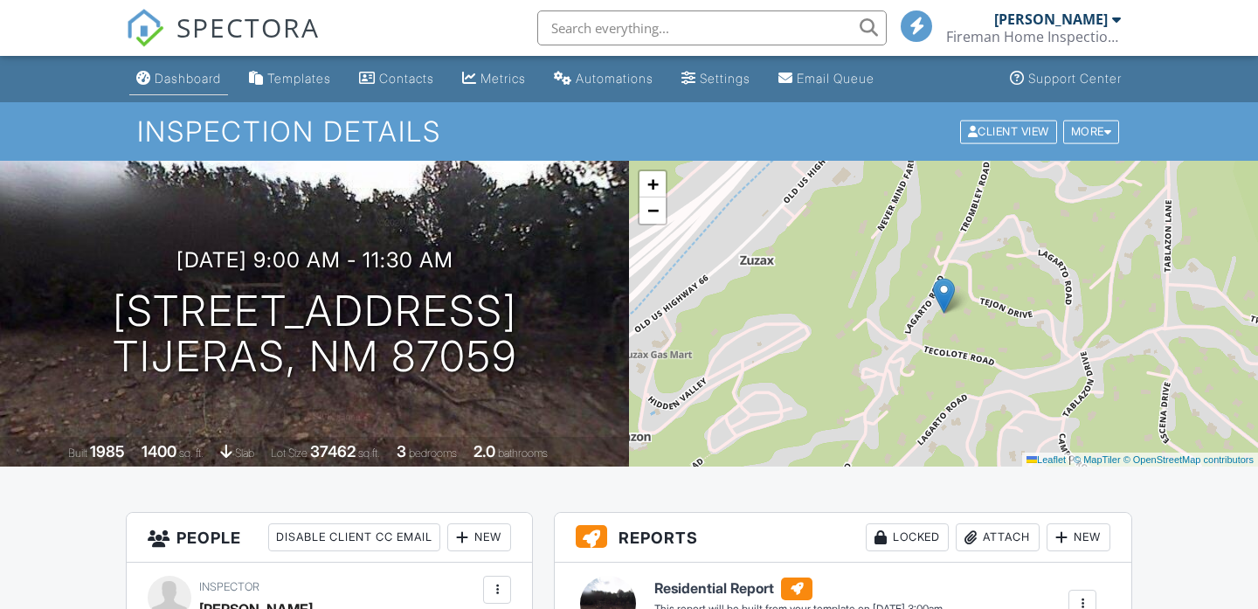
click at [167, 83] on div "Dashboard" at bounding box center [188, 78] width 66 height 15
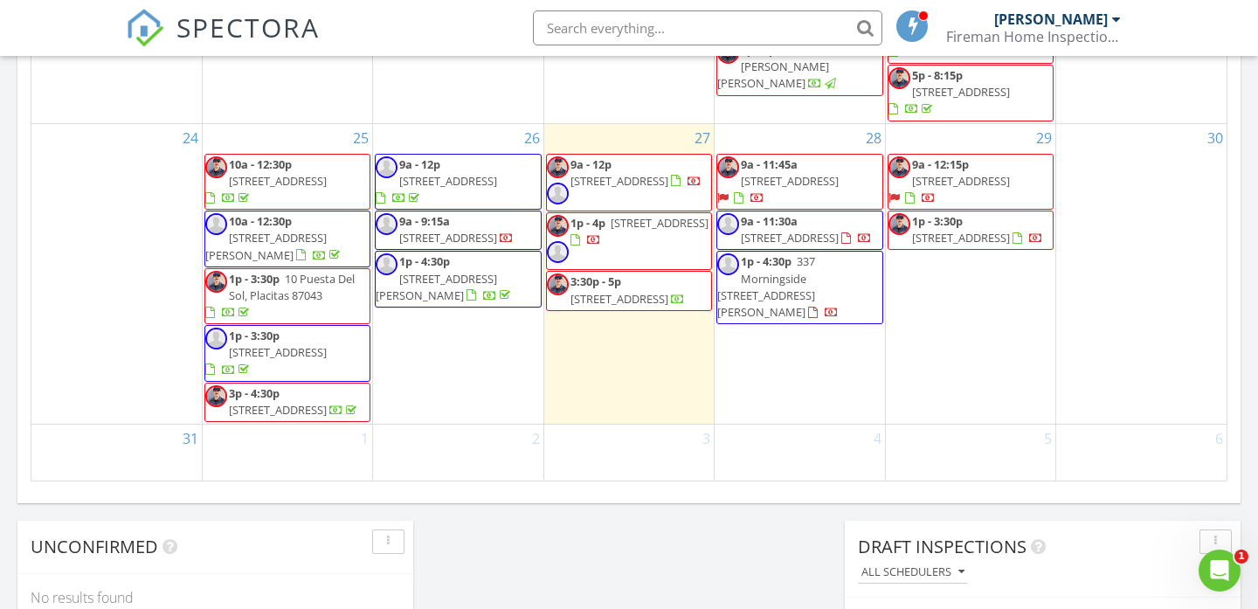
scroll to position [1262, 0]
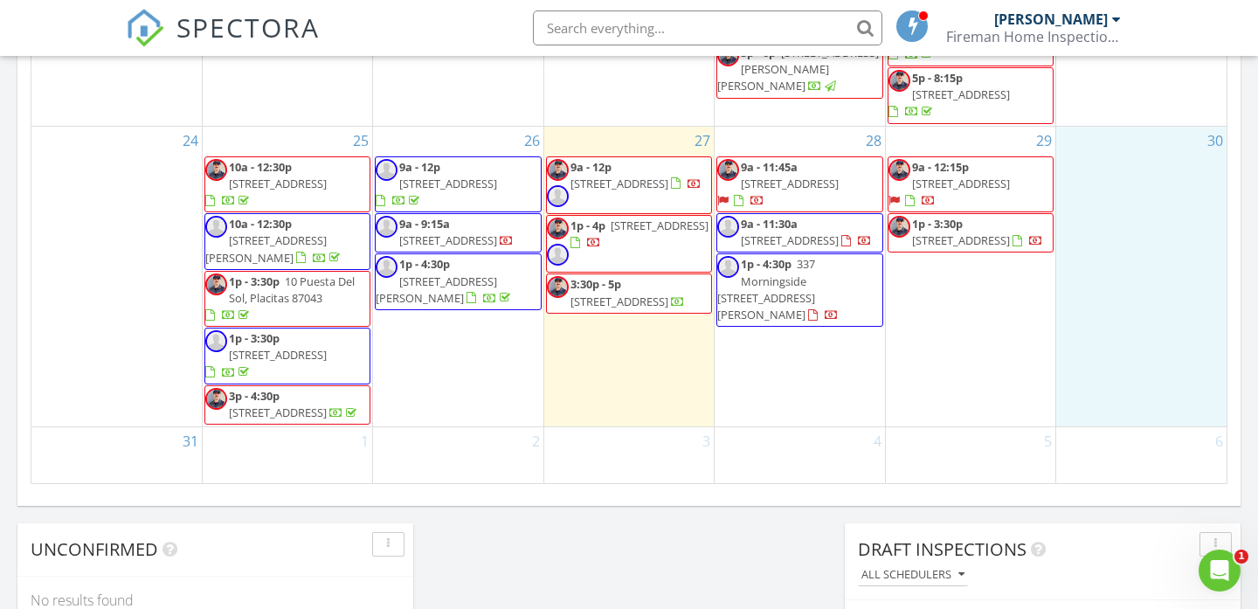
click at [1171, 322] on div "30" at bounding box center [1141, 277] width 170 height 301
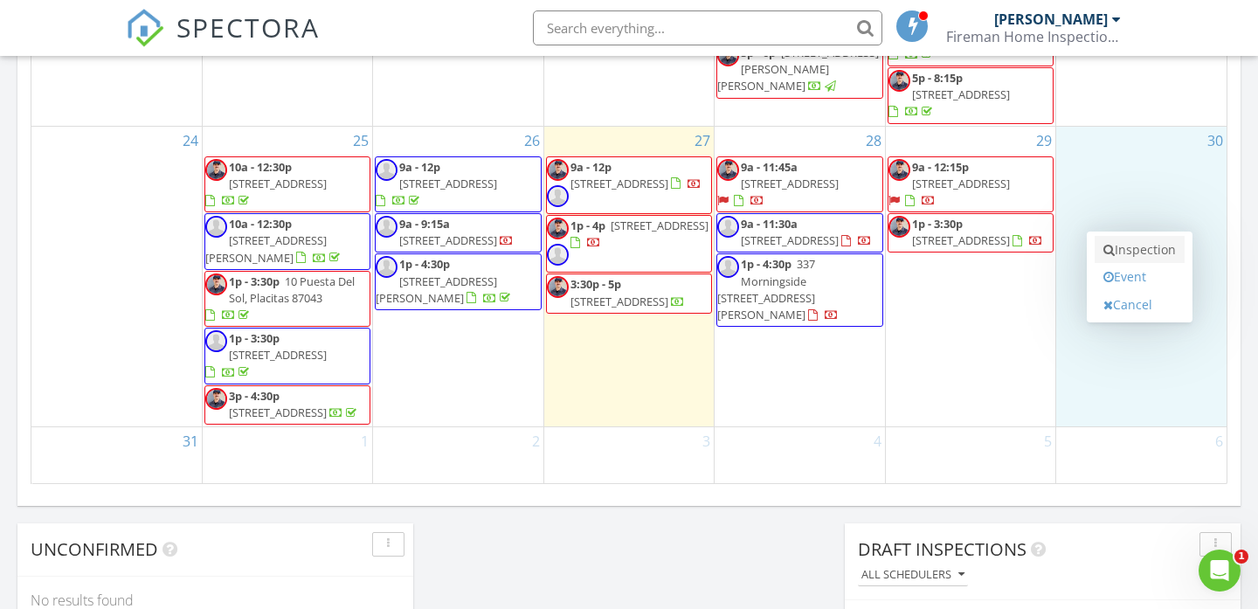
click at [1179, 246] on link "Inspection" at bounding box center [1140, 250] width 90 height 28
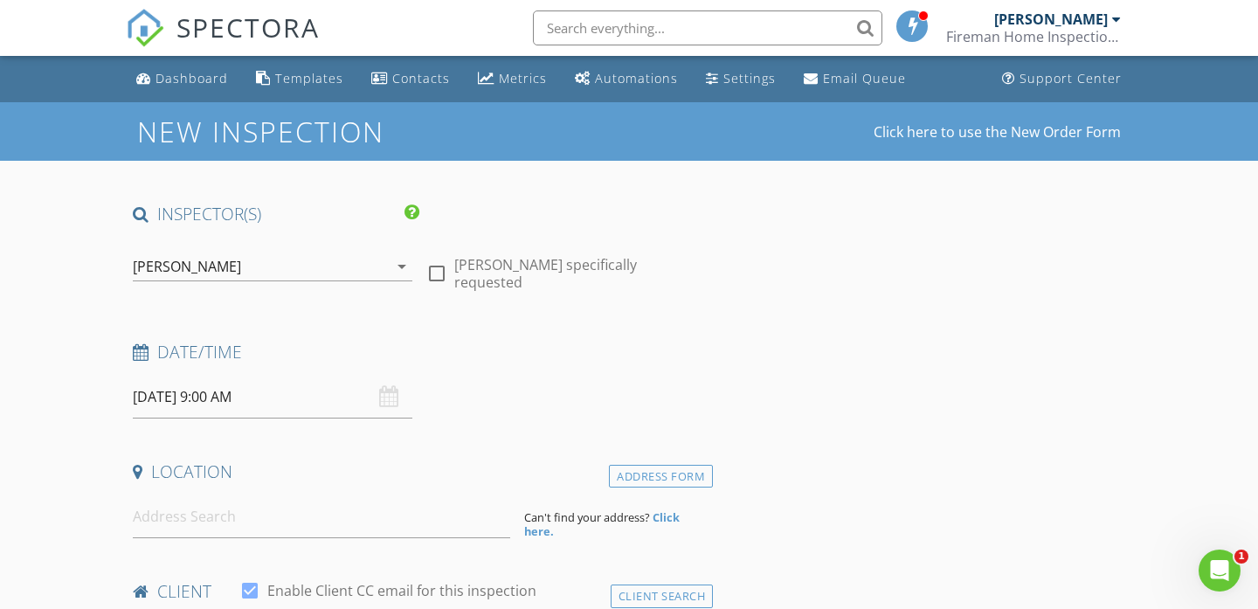
click at [217, 396] on input "[DATE] 9:00 AM" at bounding box center [273, 397] width 280 height 43
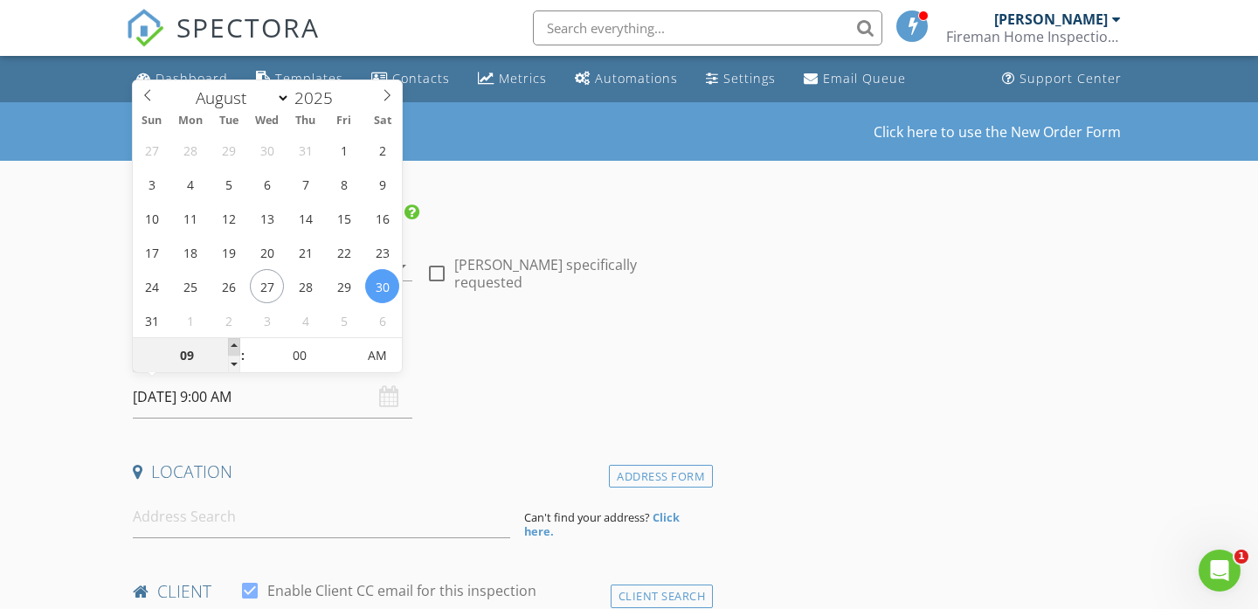
type input "10"
type input "[DATE] 10:00 AM"
click at [234, 347] on span at bounding box center [234, 346] width 12 height 17
type input "11"
type input "[DATE] 11:00 AM"
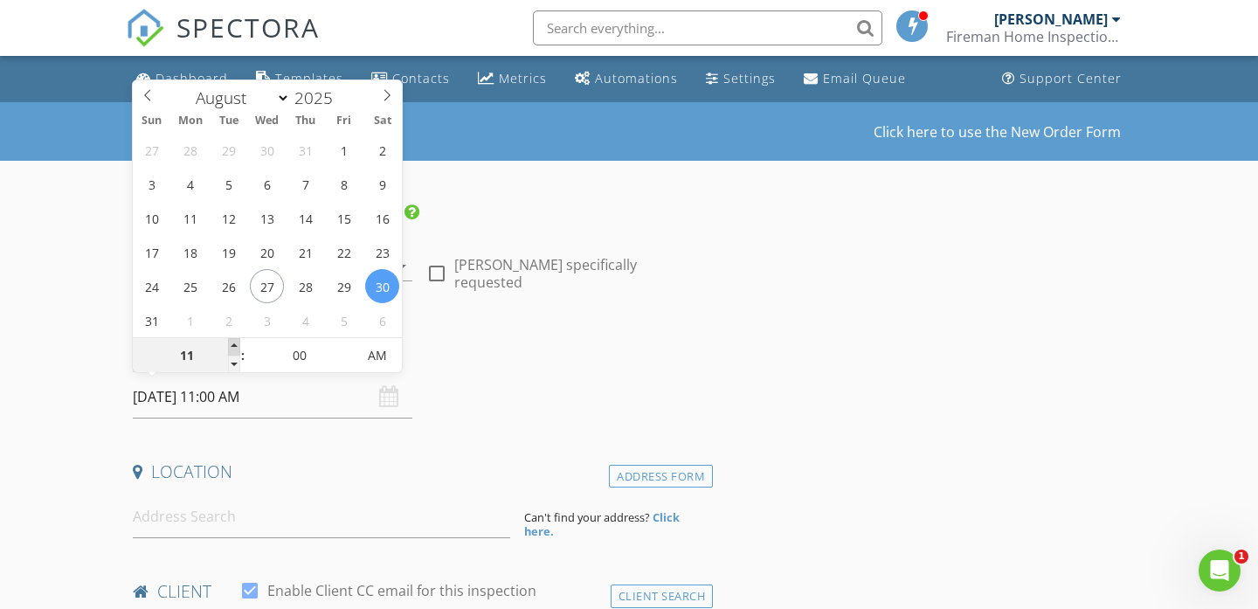
click at [234, 347] on span at bounding box center [234, 346] width 12 height 17
type input "12"
type input "[DATE] 12:00 PM"
click at [234, 347] on span at bounding box center [234, 346] width 12 height 17
type input "01"
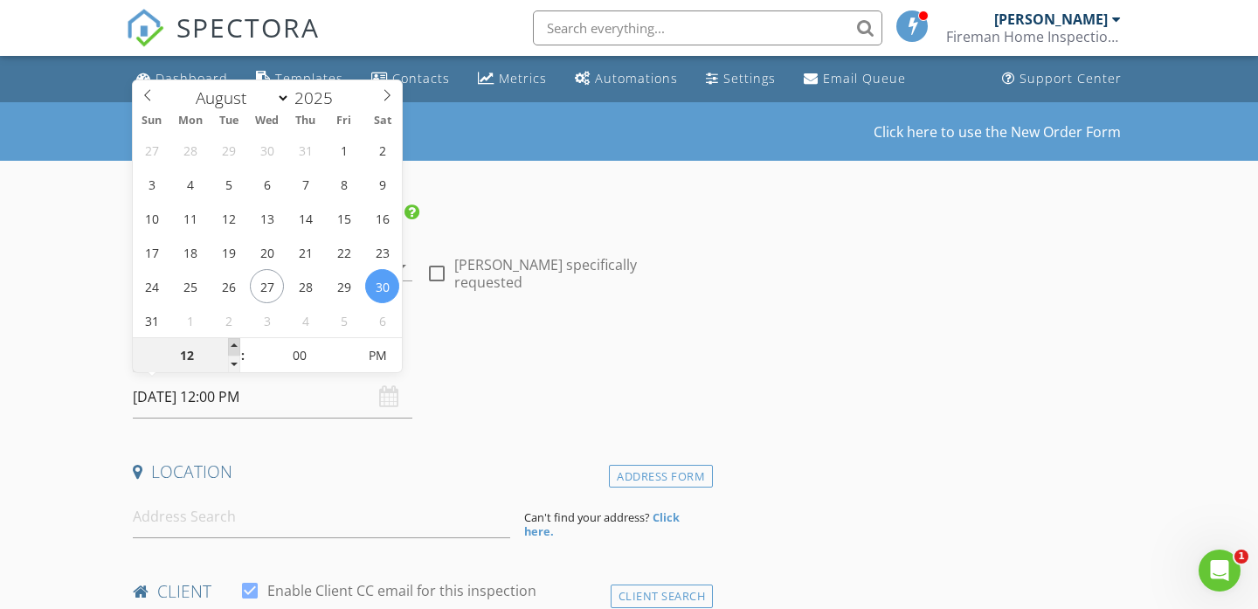
type input "[DATE] 1:00 PM"
click at [234, 347] on span at bounding box center [234, 346] width 12 height 17
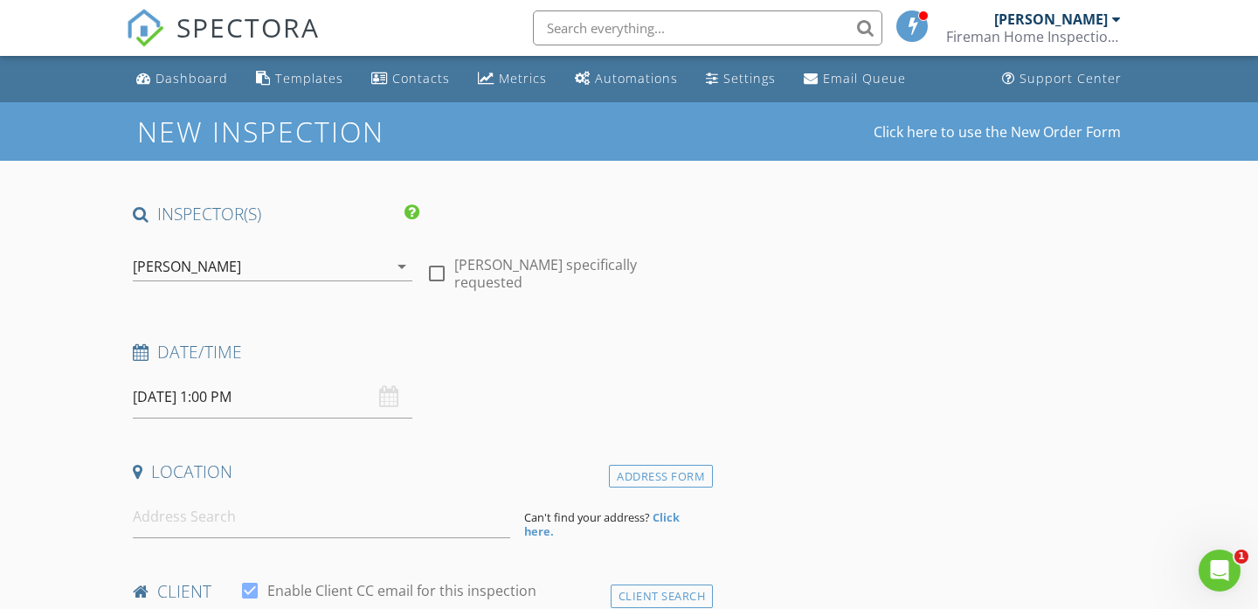
click at [488, 388] on div "Date/Time [DATE] 1:00 PM" at bounding box center [419, 380] width 587 height 78
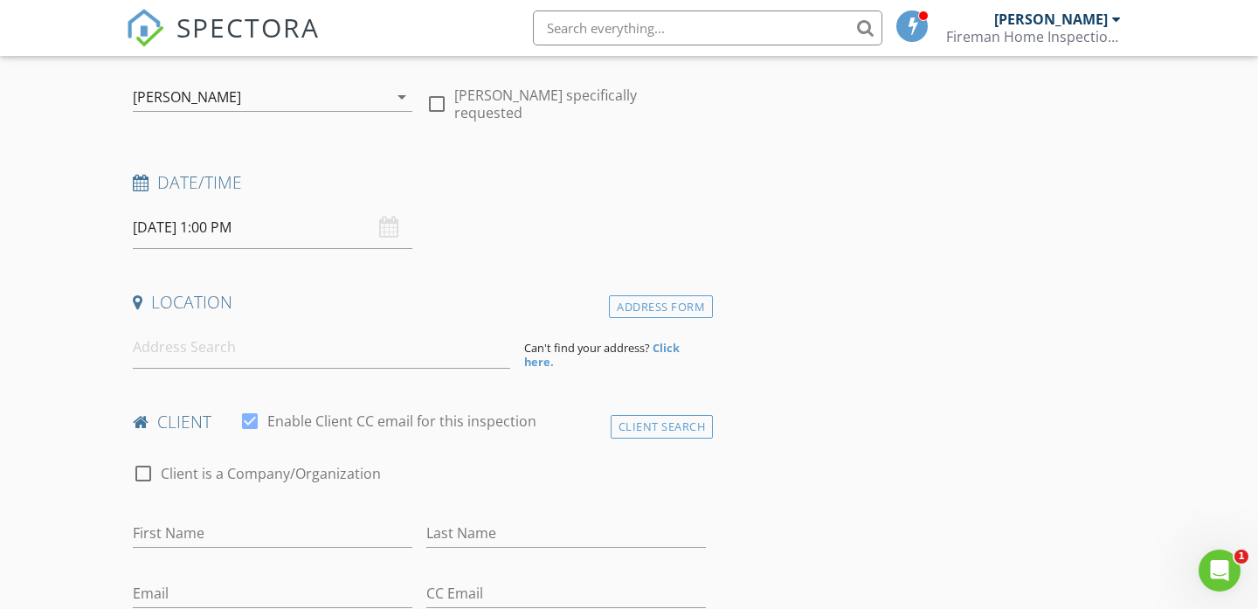
scroll to position [176, 0]
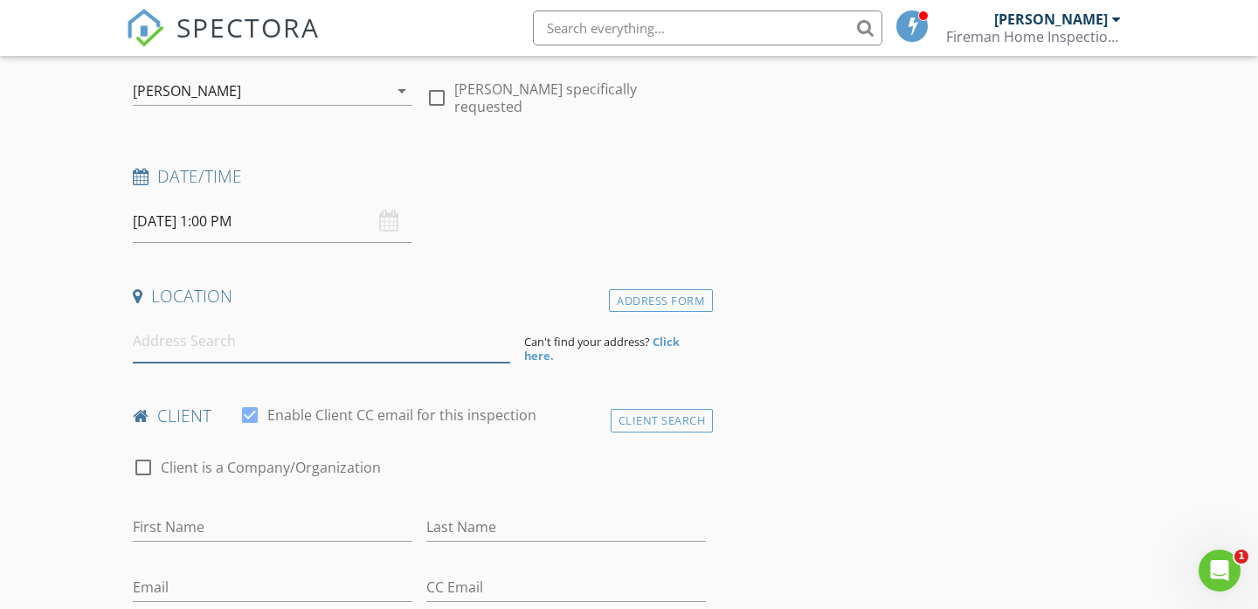
click at [336, 339] on input at bounding box center [321, 341] width 377 height 43
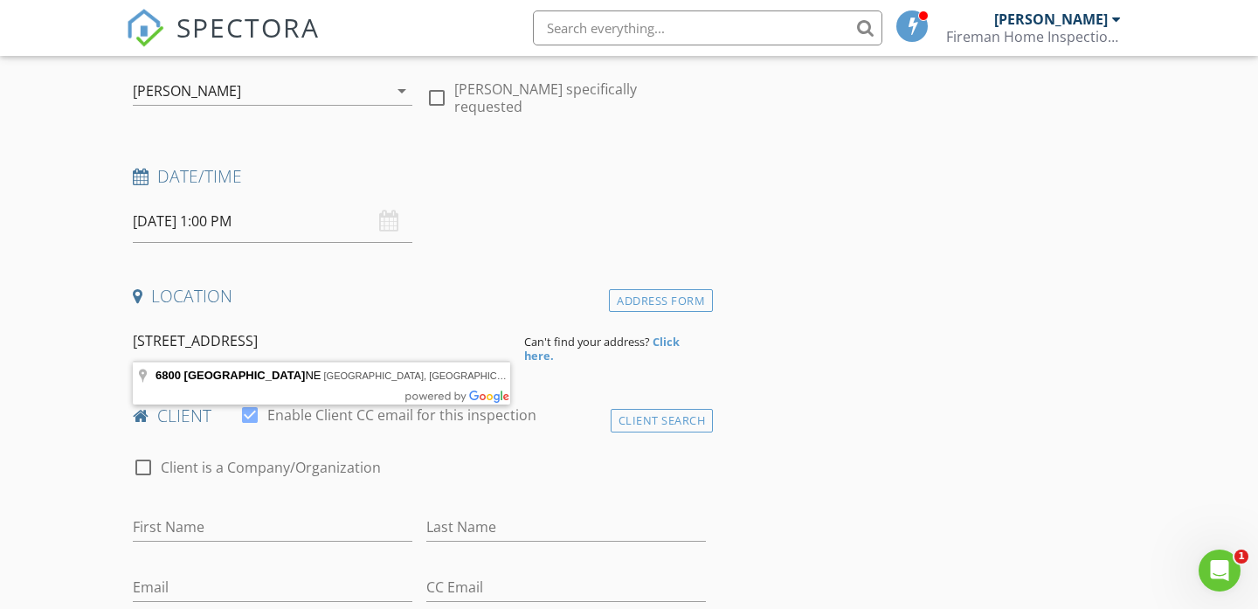
type input "[STREET_ADDRESS]"
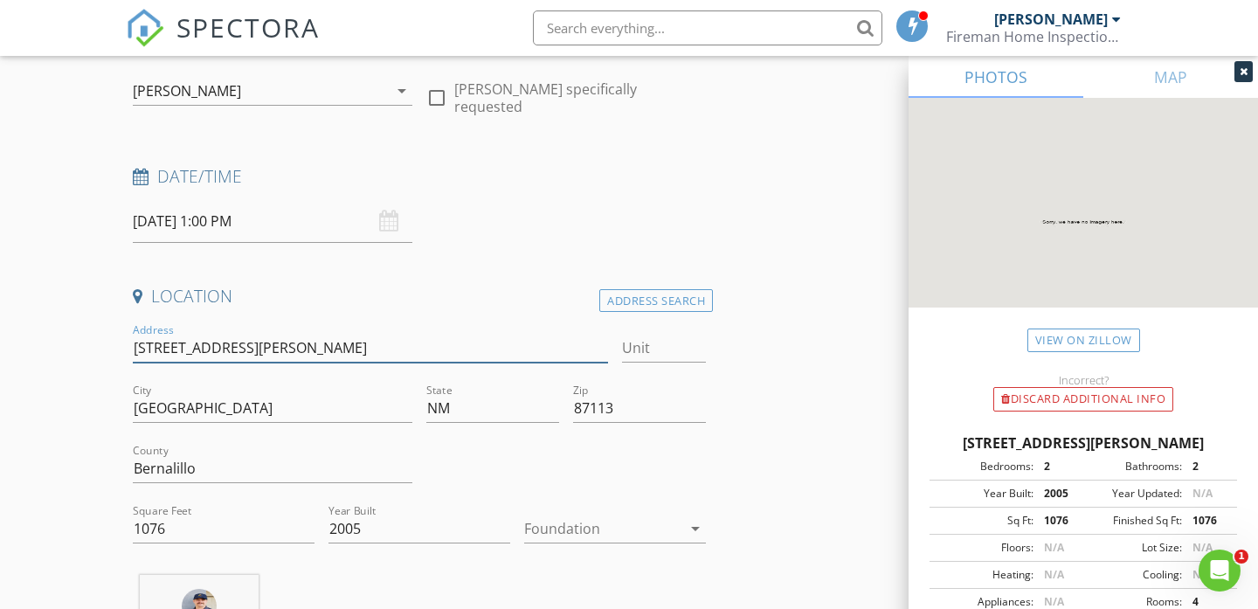
drag, startPoint x: 135, startPoint y: 344, endPoint x: 309, endPoint y: 343, distance: 174.7
click at [278, 340] on input "[STREET_ADDRESS][PERSON_NAME]" at bounding box center [370, 348] width 475 height 29
type input "[STREET_ADDRESS]"
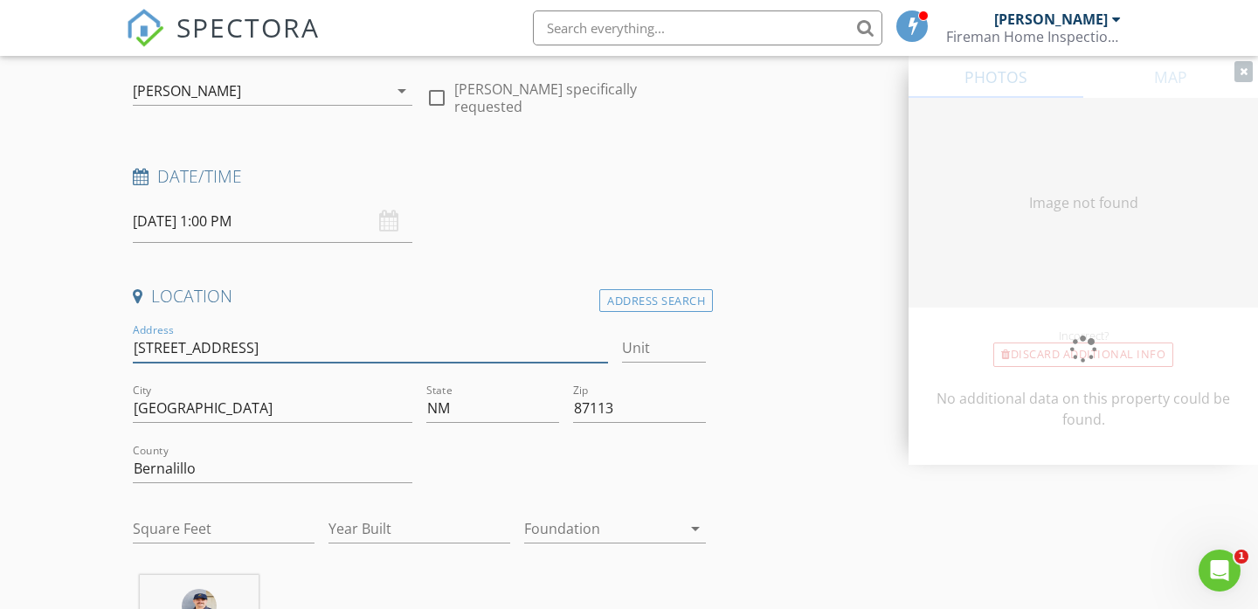
type input "1076"
type input "2005"
